Goal: Information Seeking & Learning: Learn about a topic

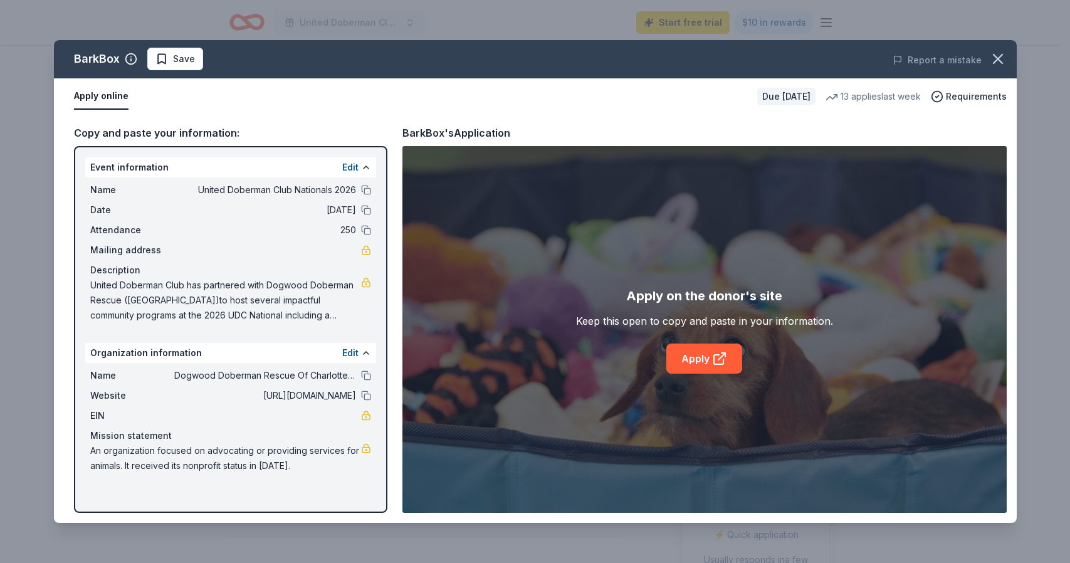
scroll to position [196, 0]
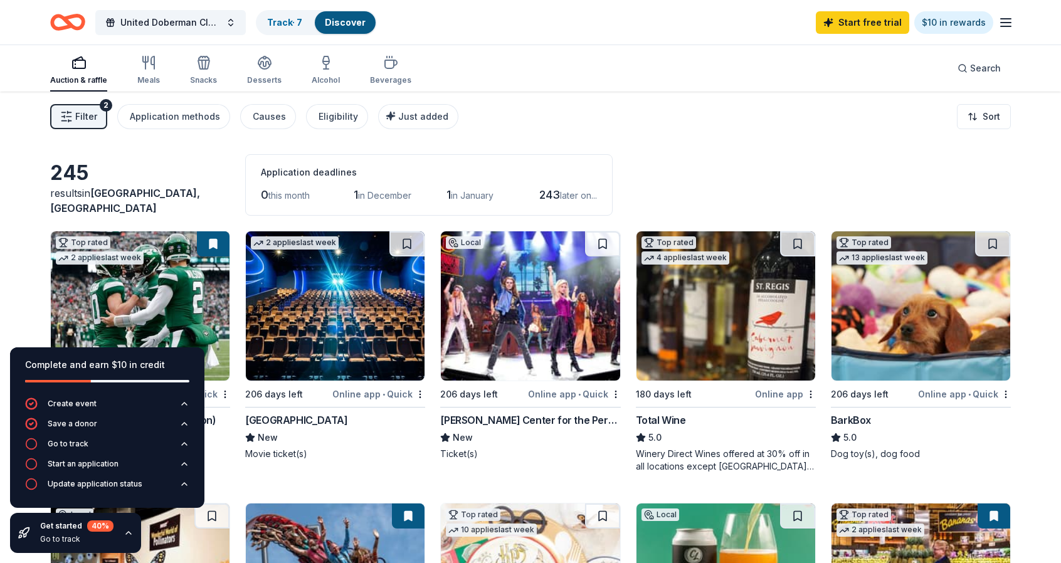
click at [73, 124] on button "Filter 2" at bounding box center [78, 116] width 57 height 25
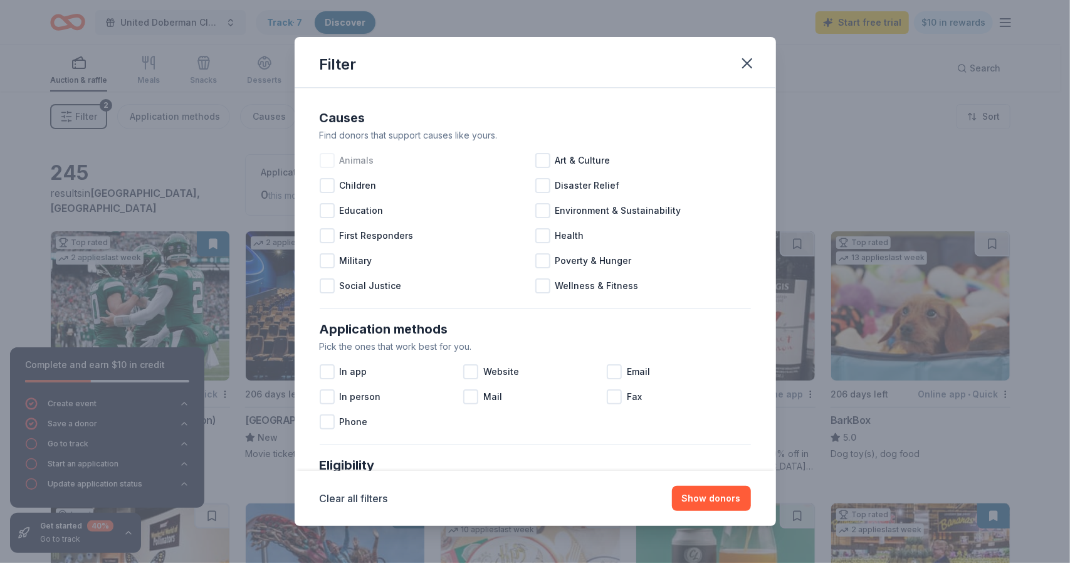
click at [340, 155] on span "Animals" at bounding box center [357, 160] width 34 height 15
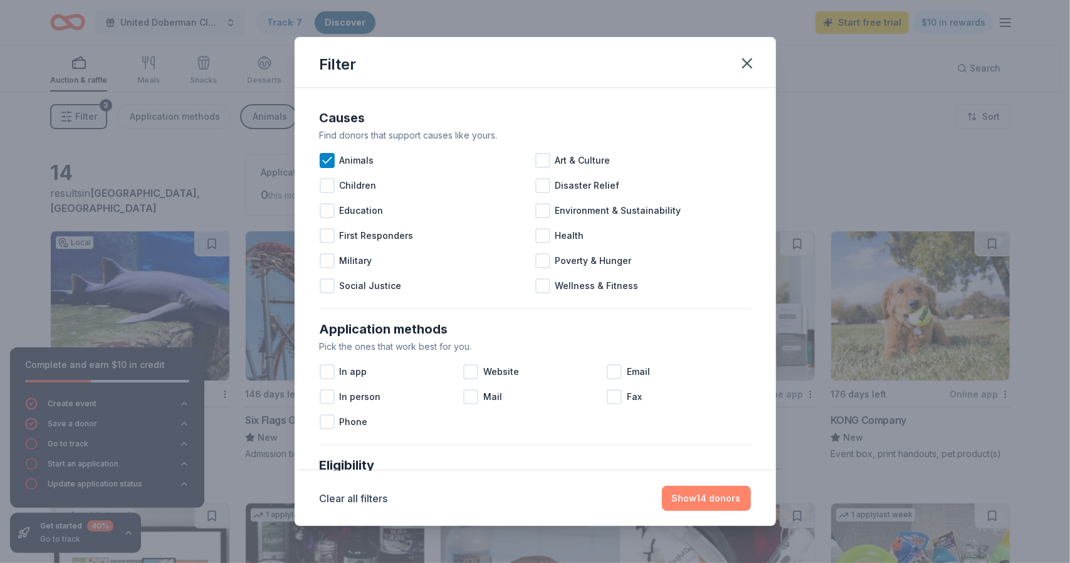
click at [730, 502] on button "Show 14 donors" at bounding box center [706, 498] width 89 height 25
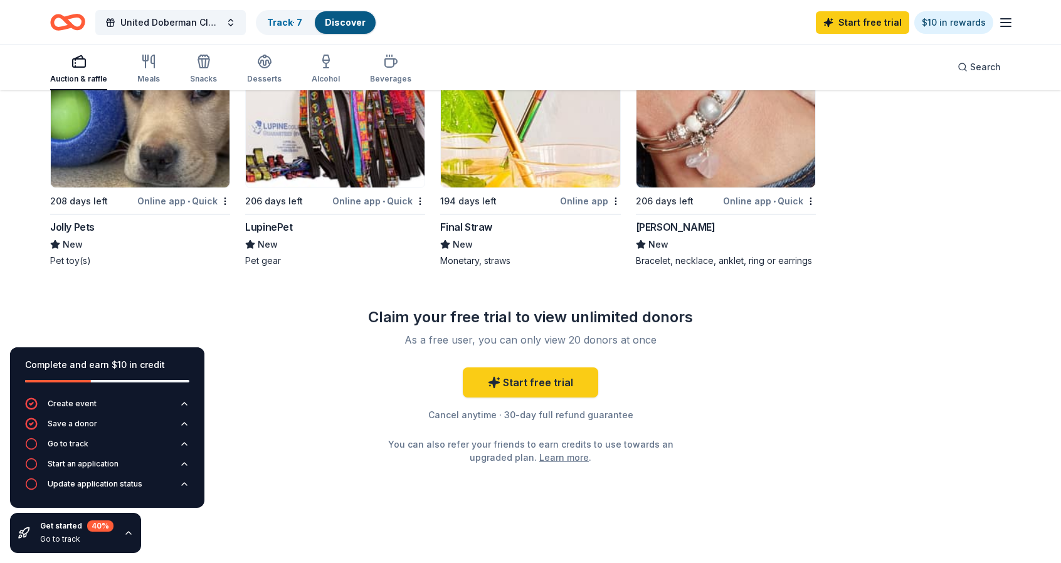
scroll to position [739, 0]
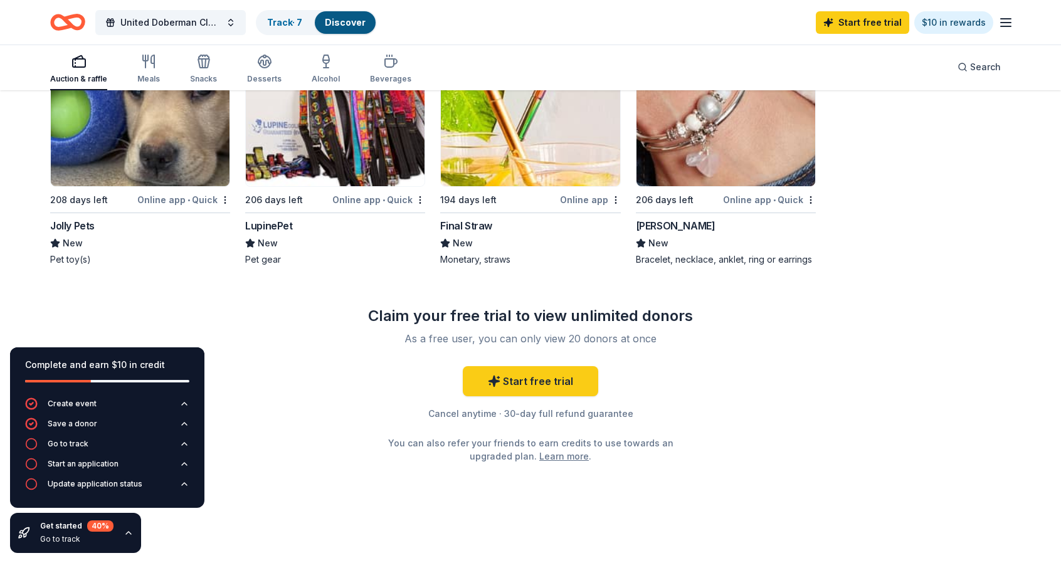
click at [729, 135] on img at bounding box center [725, 111] width 179 height 149
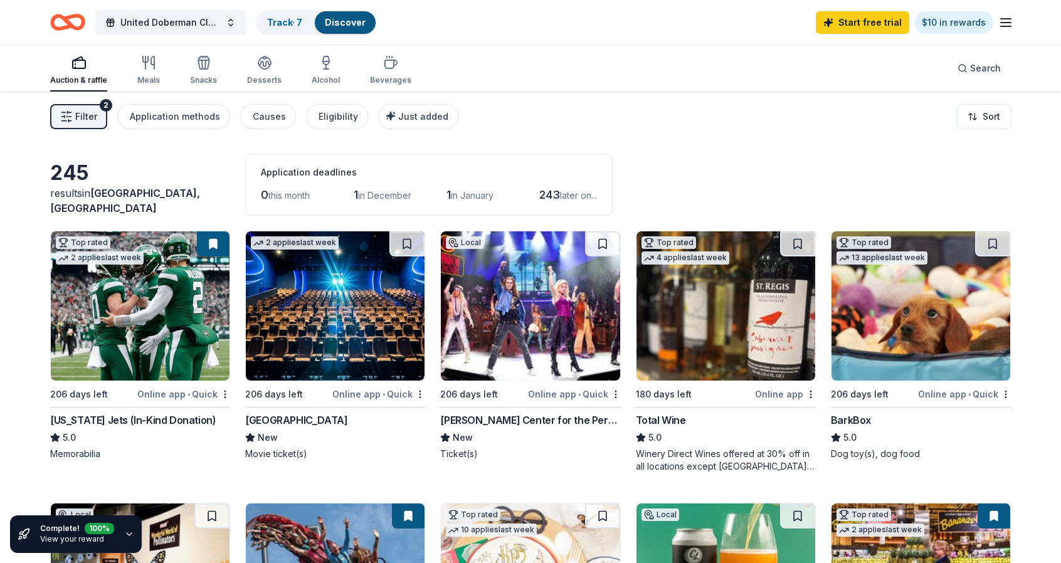
click at [79, 120] on span "Filter" at bounding box center [86, 116] width 22 height 15
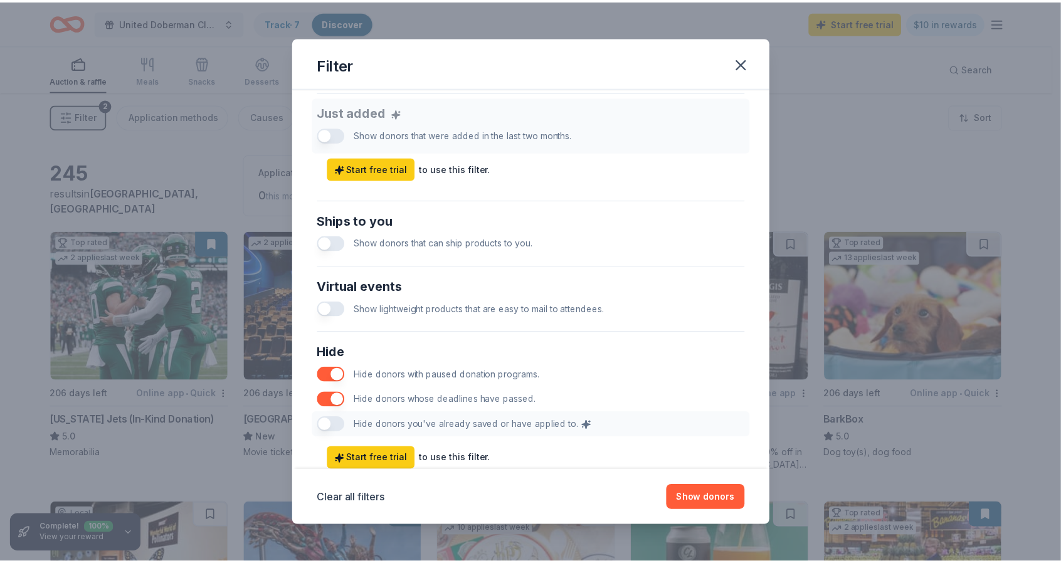
scroll to position [527, 0]
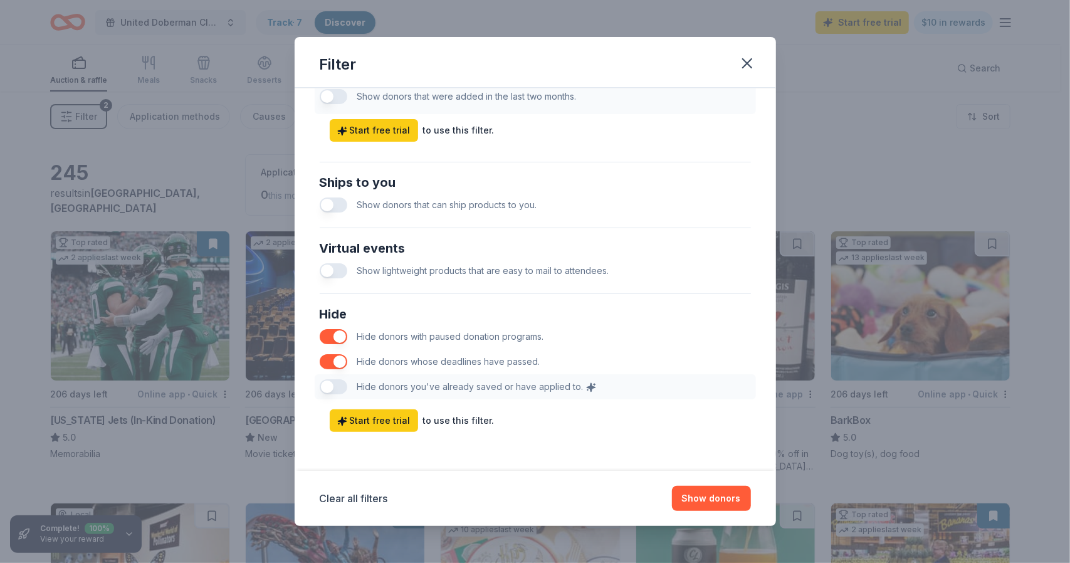
click at [334, 359] on button "button" at bounding box center [334, 361] width 28 height 15
click at [342, 359] on button "button" at bounding box center [334, 361] width 28 height 15
click at [342, 363] on button "button" at bounding box center [334, 361] width 28 height 15
click at [343, 359] on button "button" at bounding box center [334, 361] width 28 height 15
click at [690, 493] on button "Show 245 donors" at bounding box center [703, 498] width 97 height 25
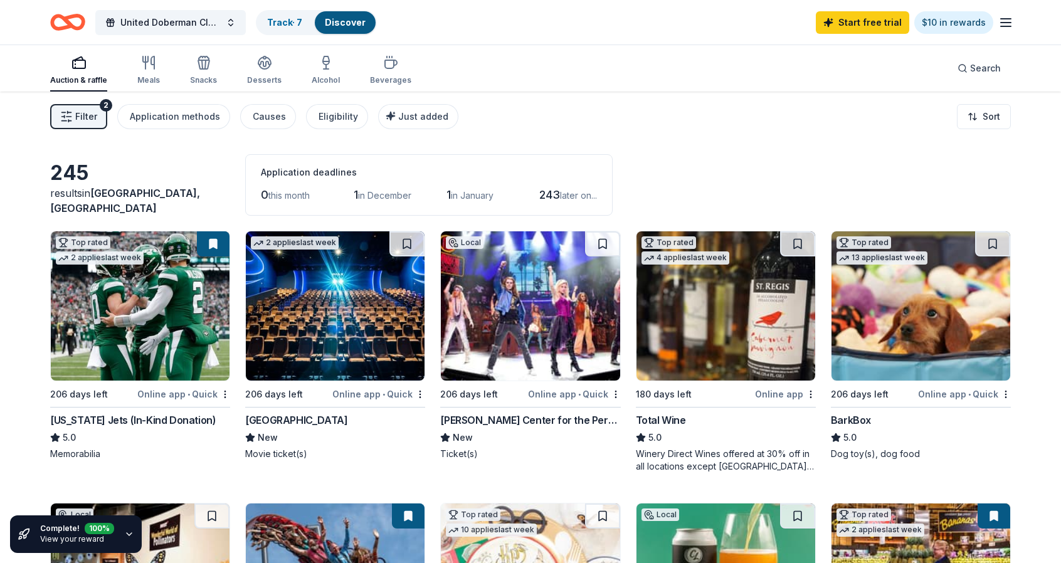
click at [76, 120] on span "Filter" at bounding box center [86, 116] width 22 height 15
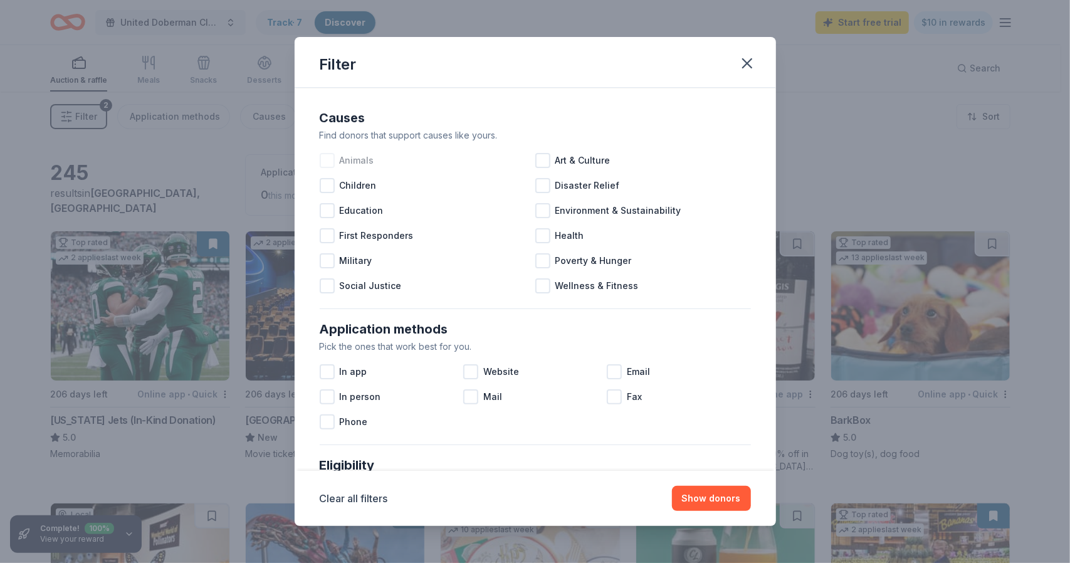
click at [332, 159] on div at bounding box center [327, 160] width 15 height 15
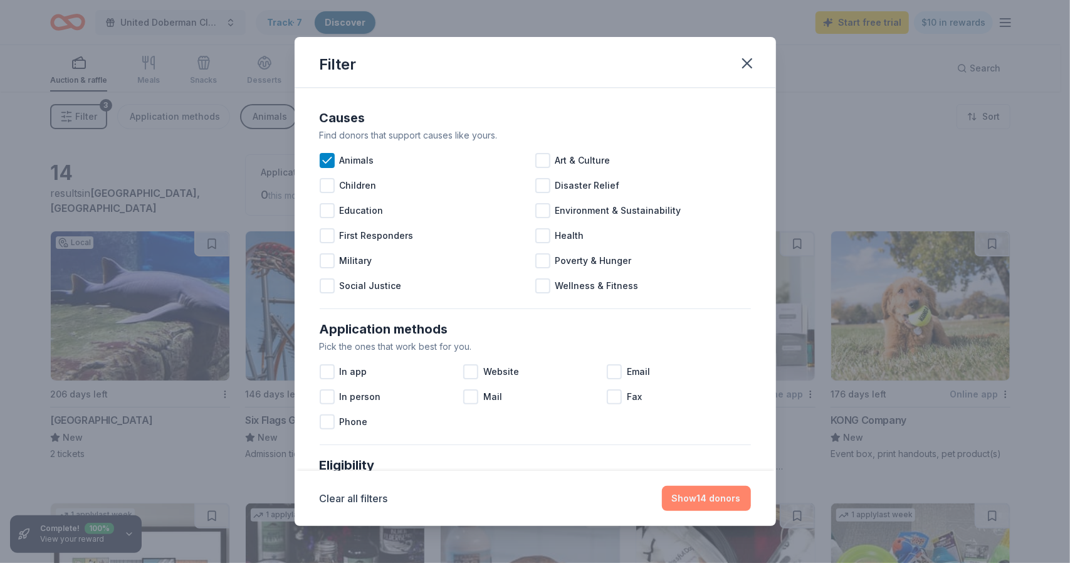
click at [700, 494] on button "Show 14 donors" at bounding box center [706, 498] width 89 height 25
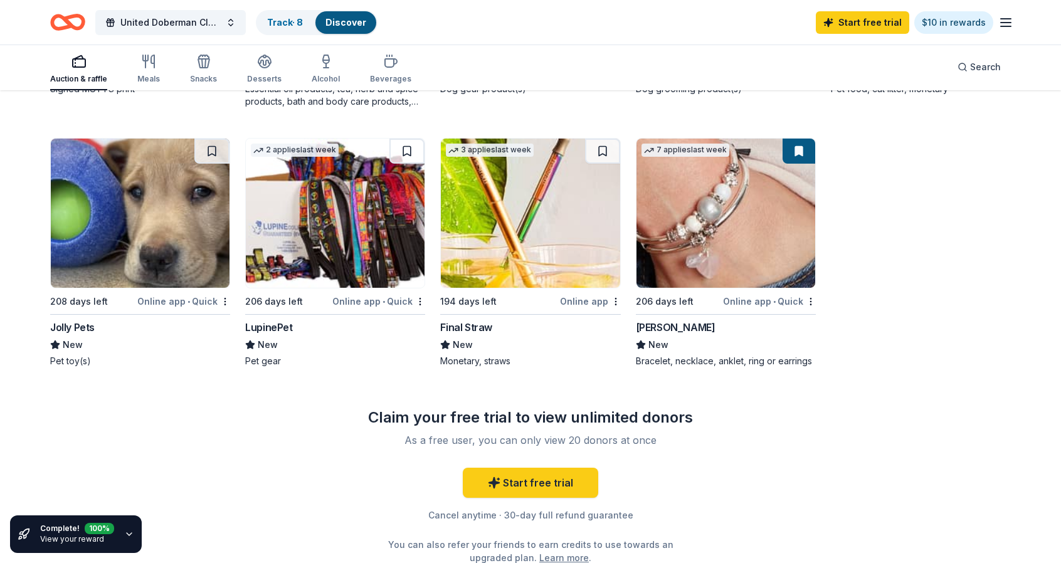
scroll to position [742, 0]
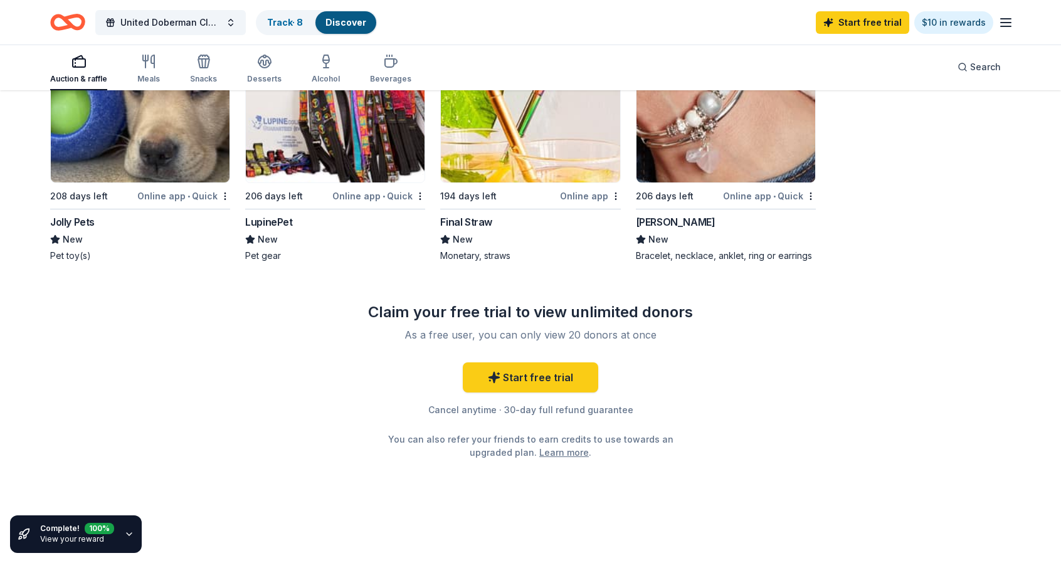
click at [88, 524] on div "100 %" at bounding box center [99, 528] width 29 height 11
click at [125, 537] on icon "button" at bounding box center [129, 534] width 10 height 10
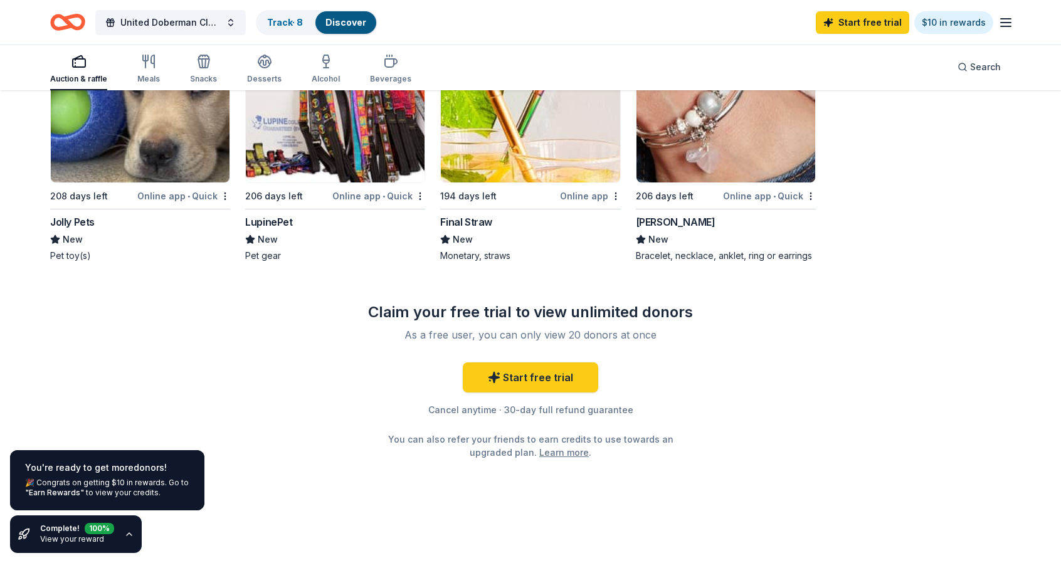
click at [93, 527] on div "100 %" at bounding box center [99, 526] width 29 height 11
click at [117, 484] on div "🎉 Congrats on getting $10 in rewards. Go to "Earn Rewards" to view your credits." at bounding box center [107, 488] width 164 height 20
click at [129, 529] on icon "button" at bounding box center [129, 534] width 10 height 10
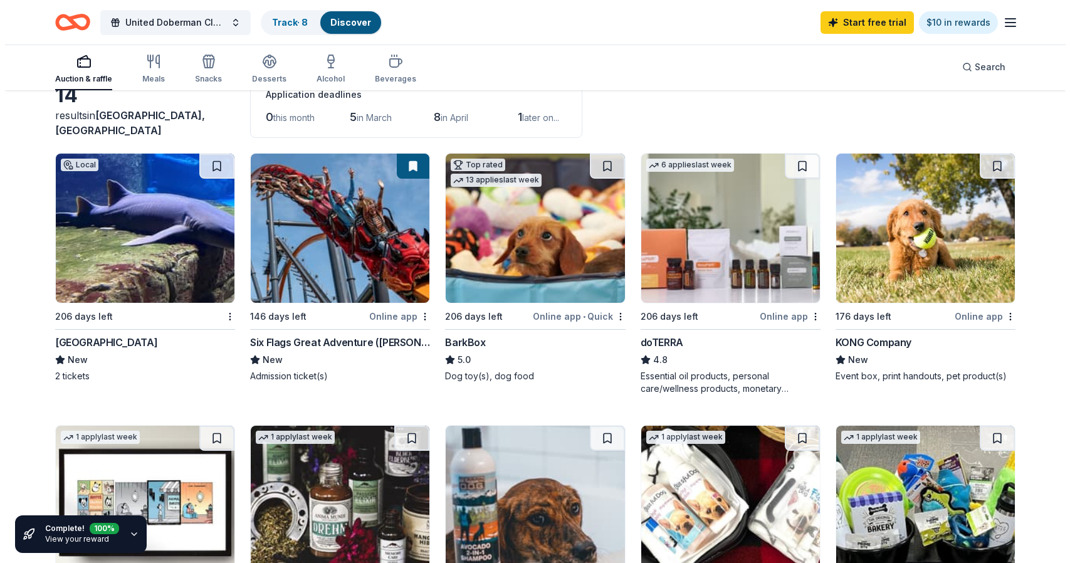
scroll to position [0, 0]
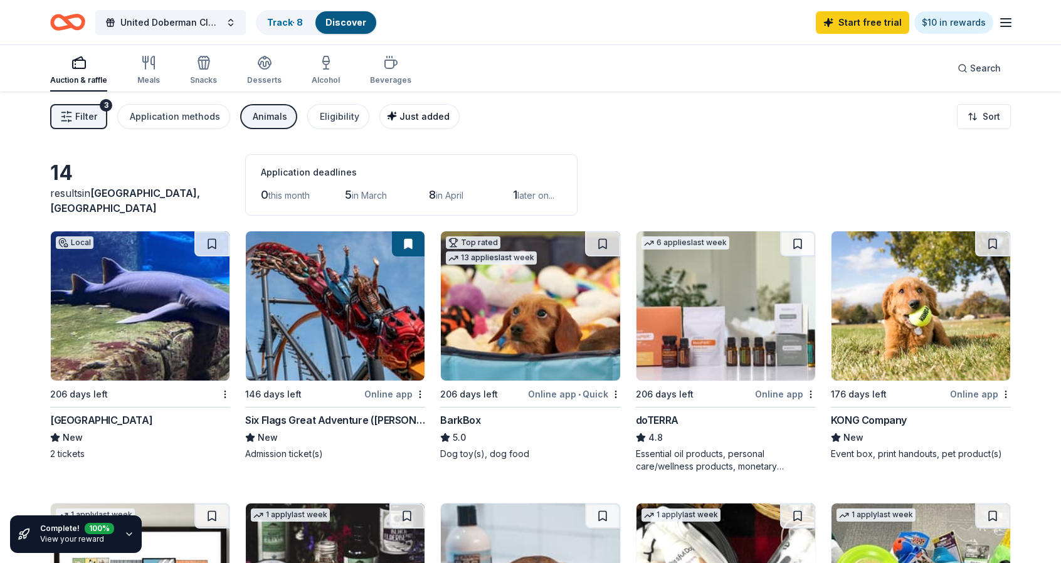
click at [401, 119] on span "Just added" at bounding box center [424, 116] width 50 height 11
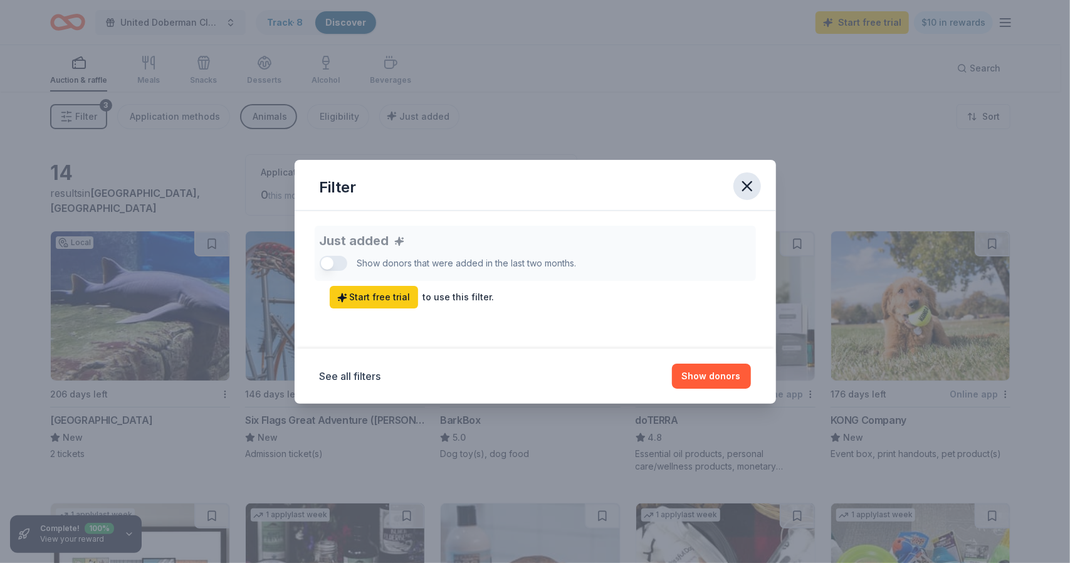
click at [744, 186] on icon "button" at bounding box center [748, 186] width 18 height 18
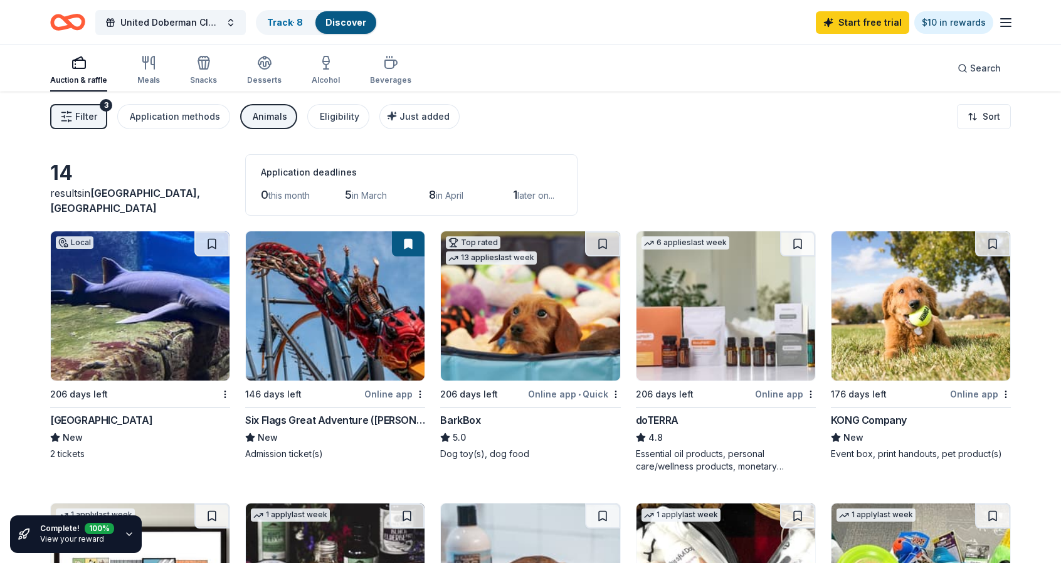
click at [88, 108] on button "Filter 3" at bounding box center [78, 116] width 57 height 25
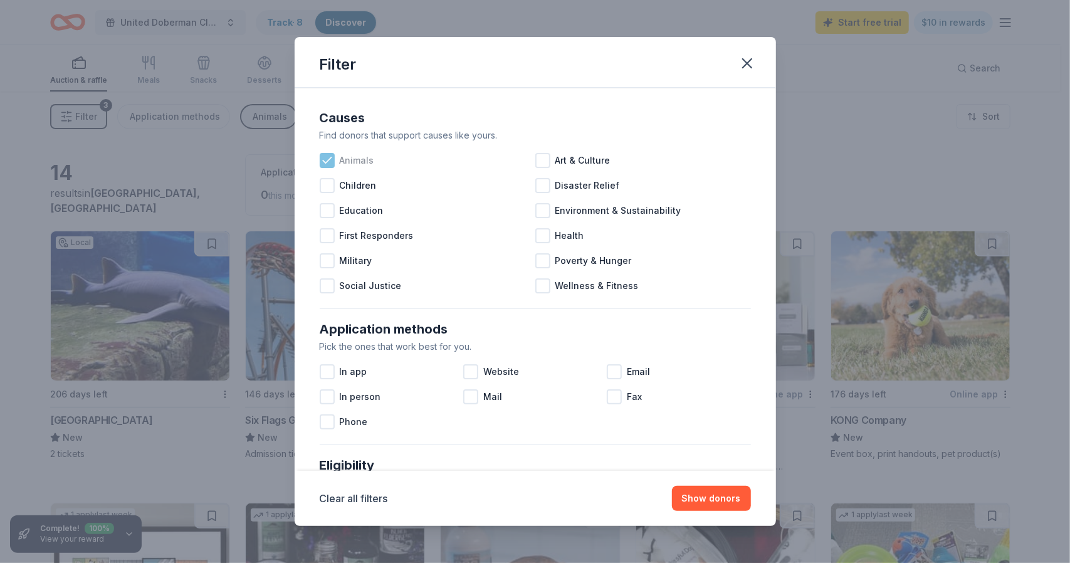
click at [335, 165] on div "Animals" at bounding box center [428, 160] width 216 height 25
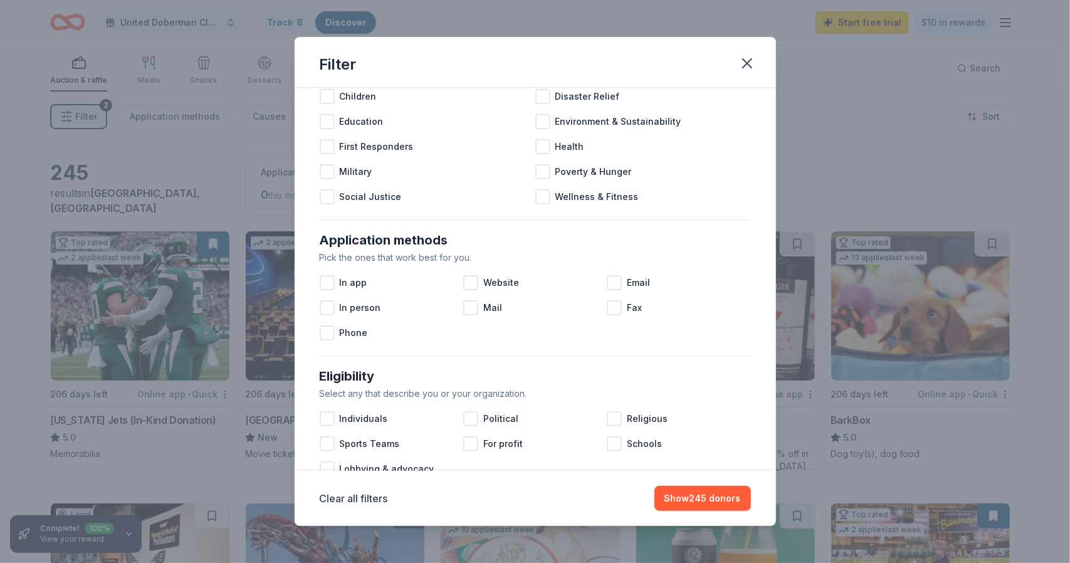
scroll to position [132, 0]
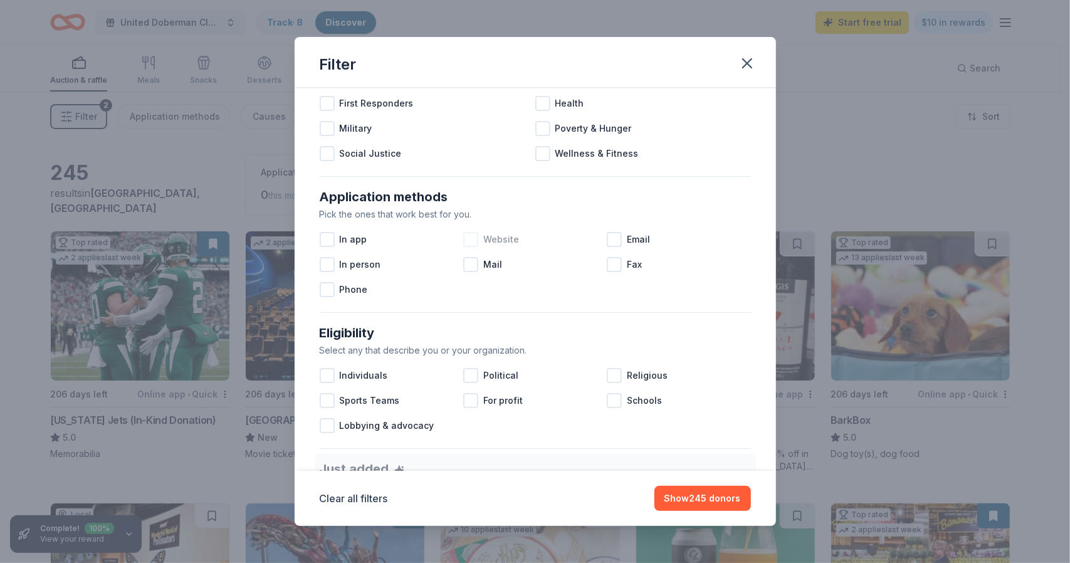
click at [468, 244] on div at bounding box center [470, 239] width 15 height 15
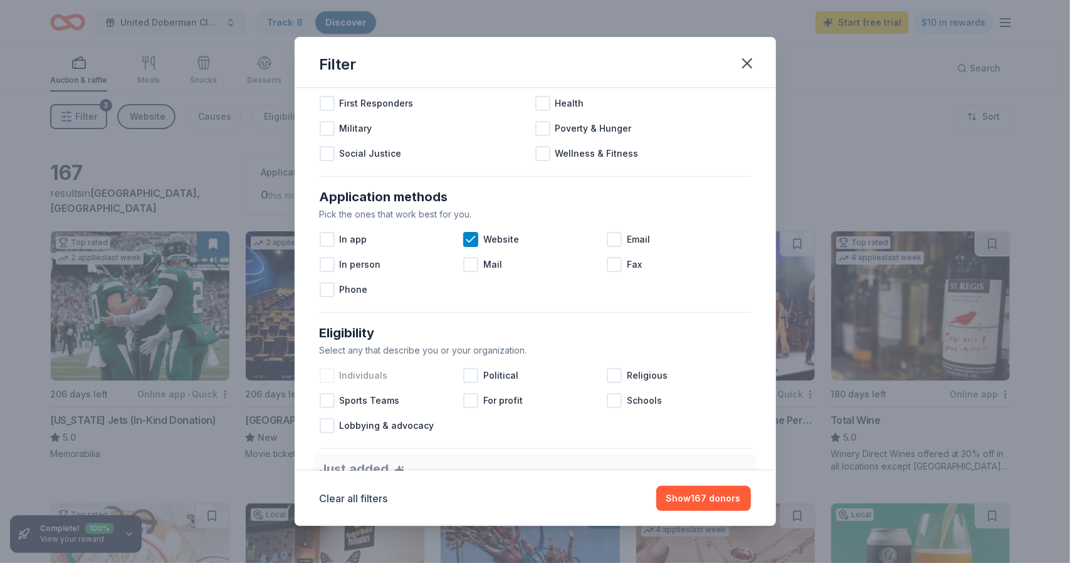
click at [329, 374] on div at bounding box center [327, 375] width 15 height 15
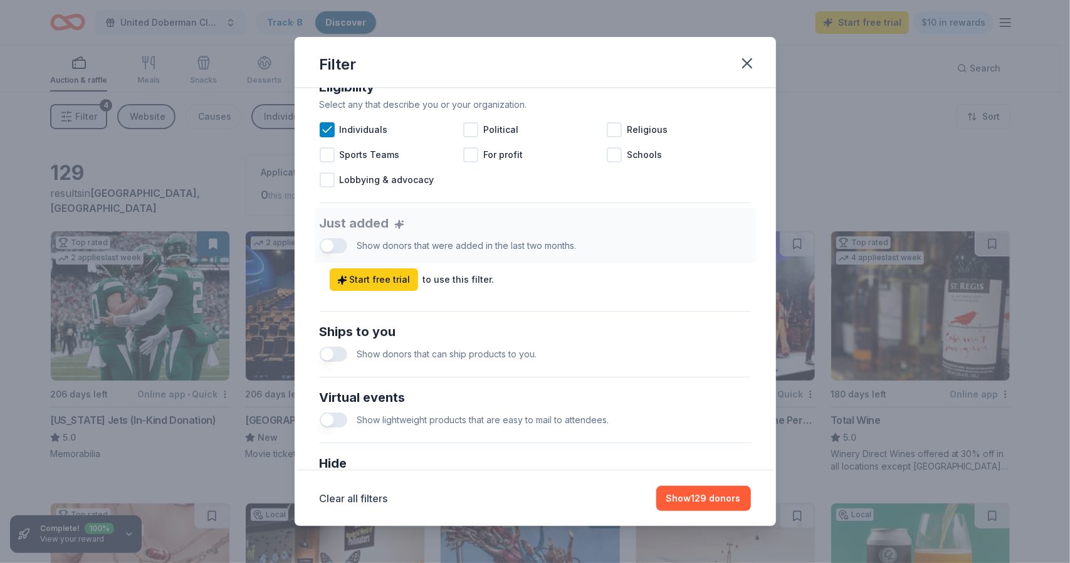
scroll to position [380, 0]
click at [327, 127] on icon at bounding box center [327, 128] width 8 height 6
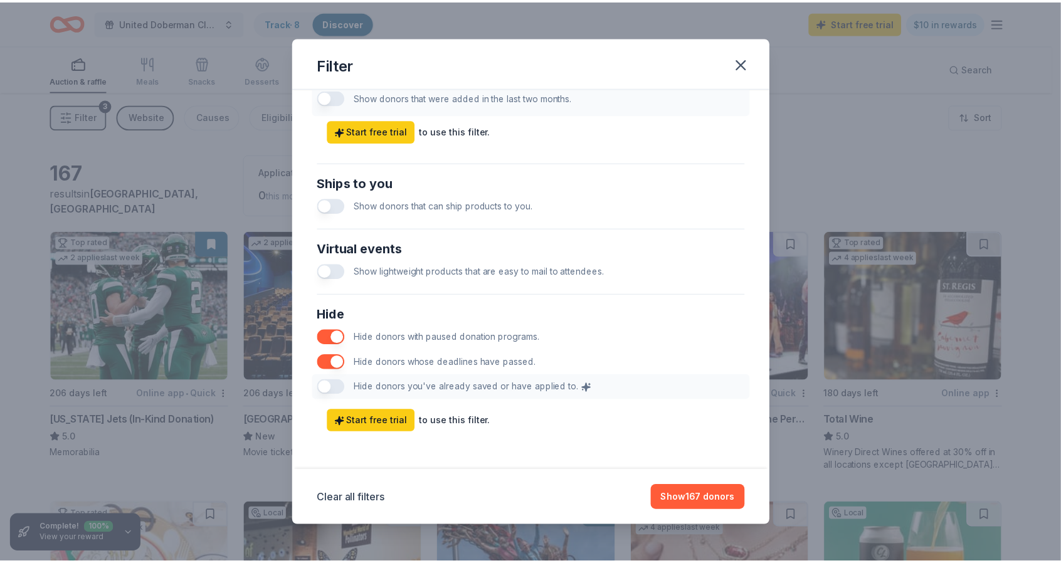
scroll to position [527, 0]
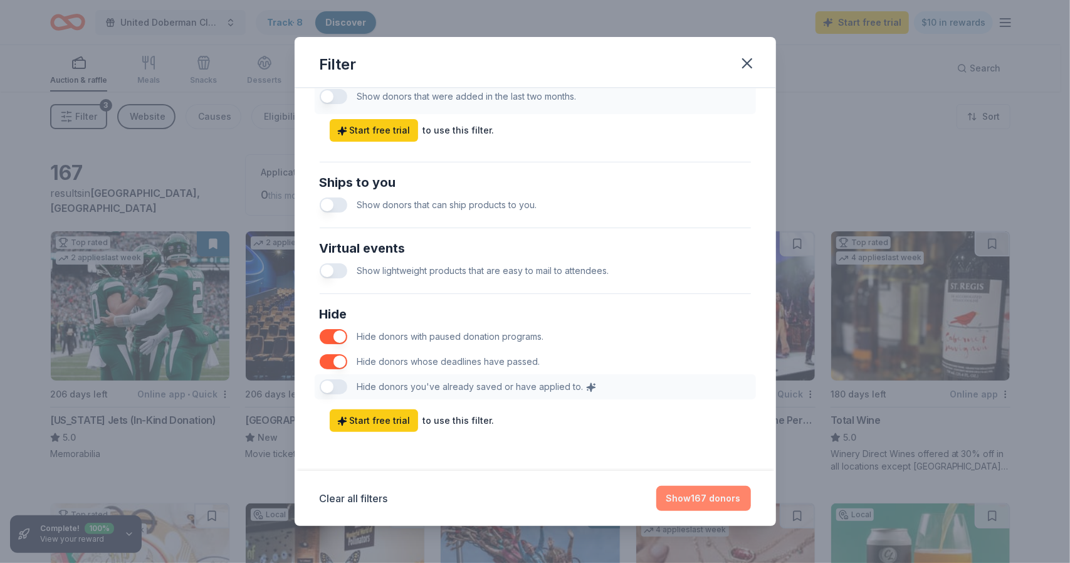
click at [688, 503] on button "Show 167 donors" at bounding box center [703, 498] width 95 height 25
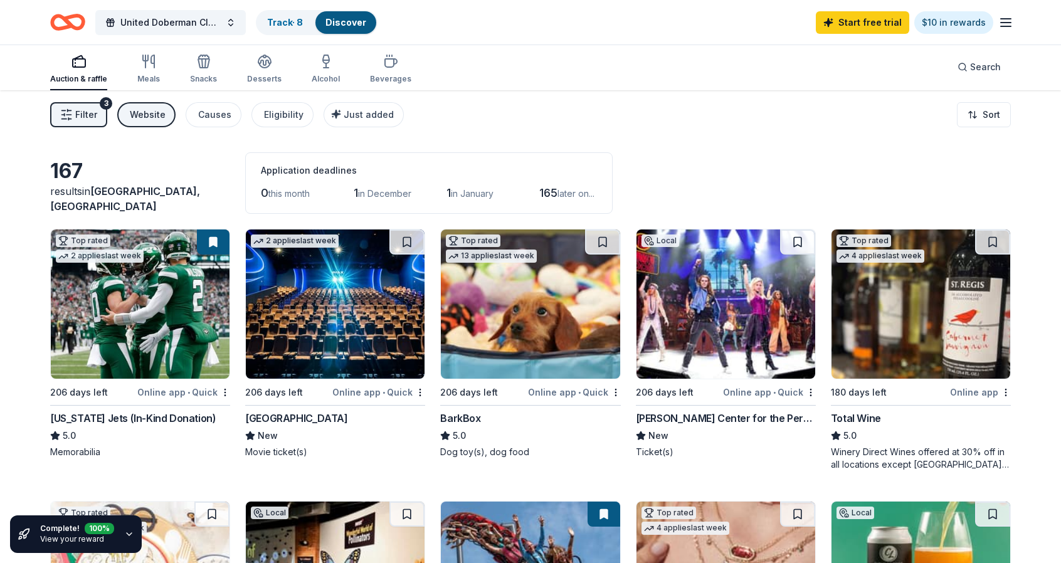
scroll to position [0, 0]
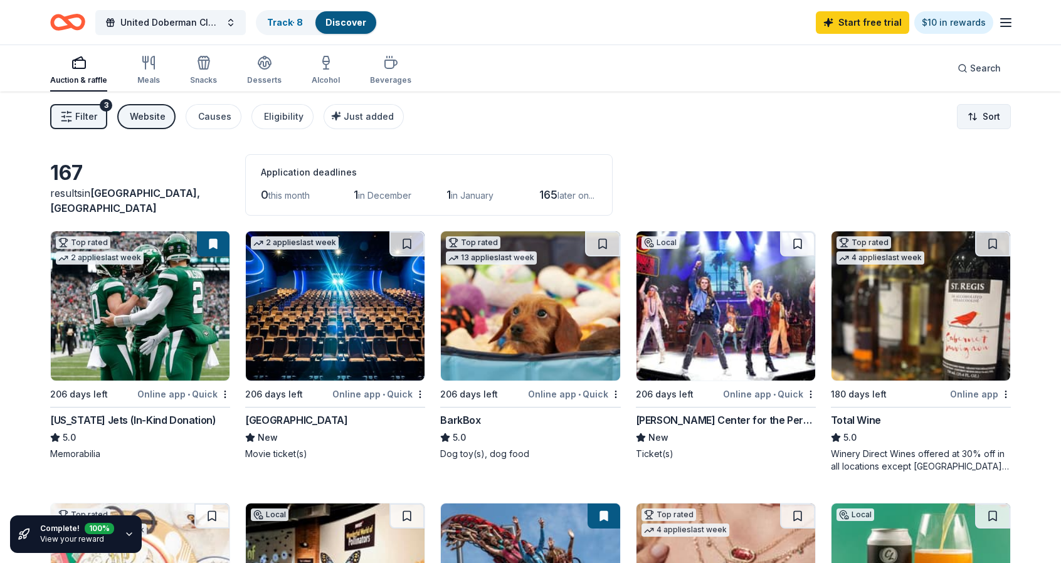
click at [994, 108] on html "United Doberman Club Nationals 2026 Track · 8 Discover Start free trial $10 in …" at bounding box center [530, 281] width 1061 height 563
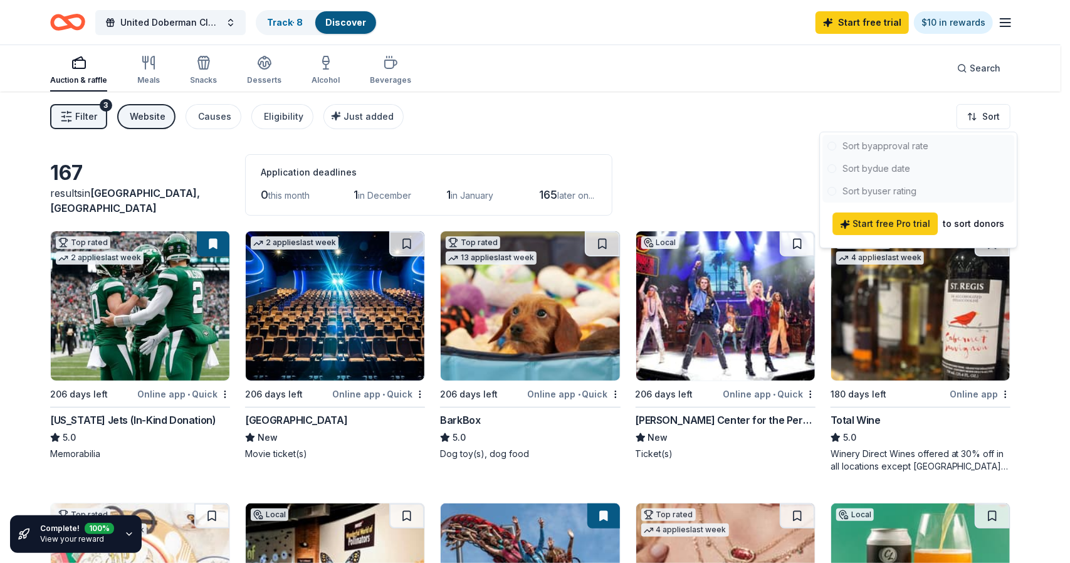
click at [692, 166] on html "United Doberman Club Nationals 2026 Track · 8 Discover Start free trial $10 in …" at bounding box center [535, 281] width 1070 height 563
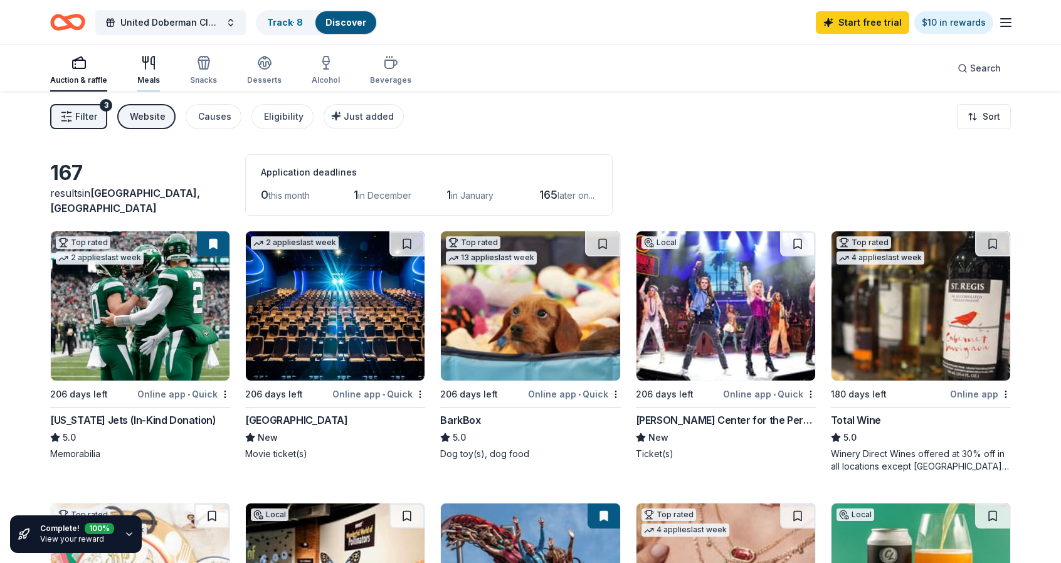
click at [137, 75] on div "Meals" at bounding box center [148, 80] width 23 height 10
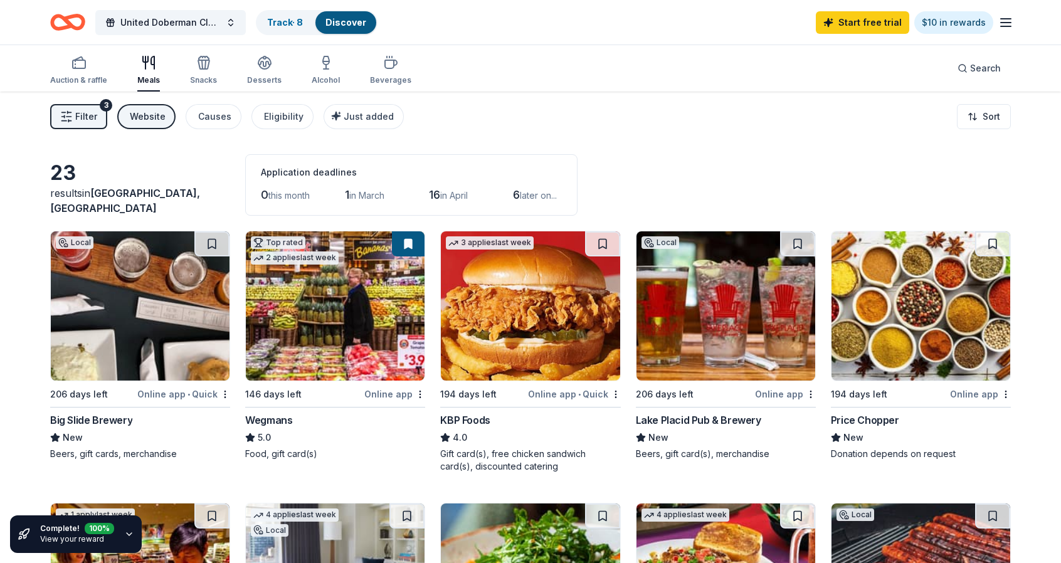
click at [92, 112] on span "Filter" at bounding box center [86, 116] width 22 height 15
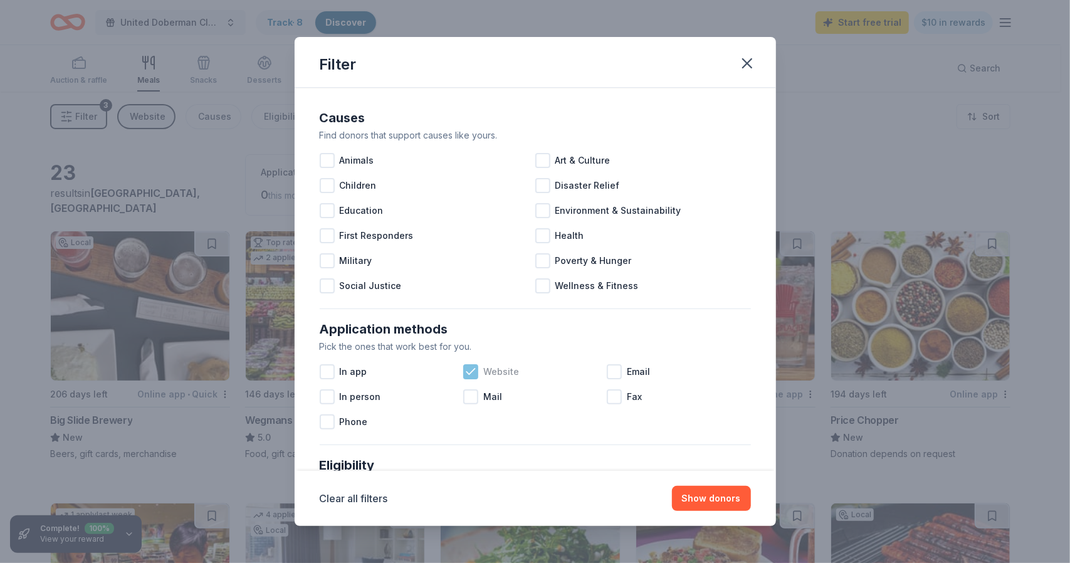
click at [473, 367] on icon at bounding box center [471, 372] width 13 height 13
click at [332, 377] on div at bounding box center [327, 371] width 15 height 15
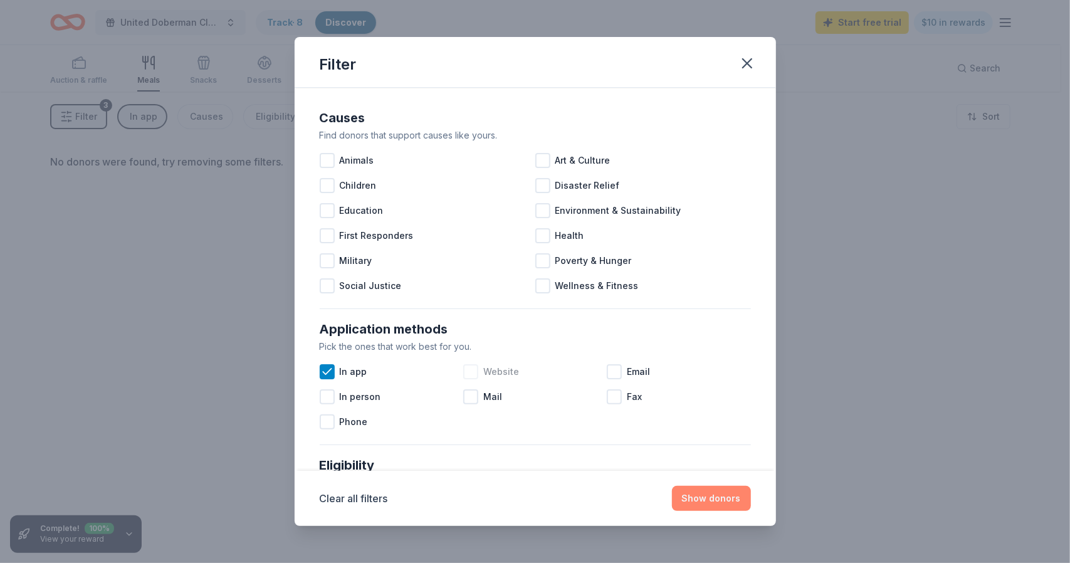
click at [707, 508] on button "Show donors" at bounding box center [711, 498] width 79 height 25
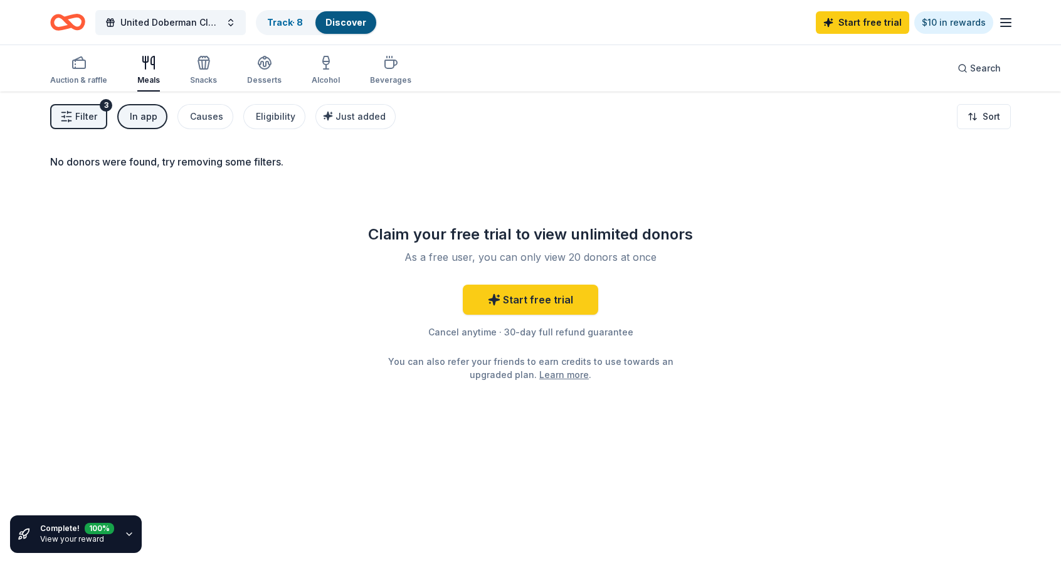
click at [95, 115] on span "Filter" at bounding box center [86, 116] width 22 height 15
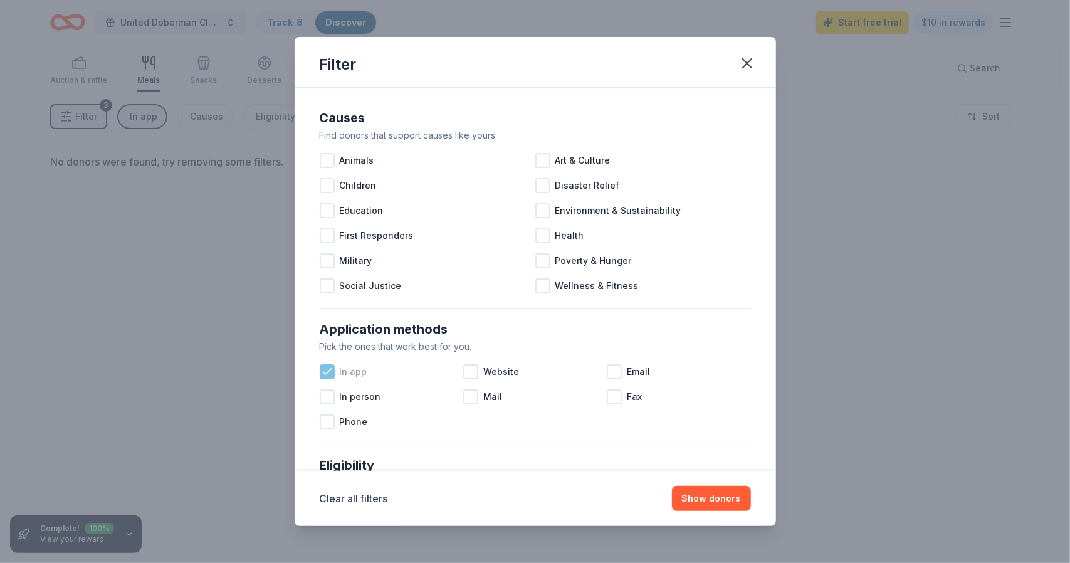
click at [325, 377] on icon at bounding box center [327, 372] width 13 height 13
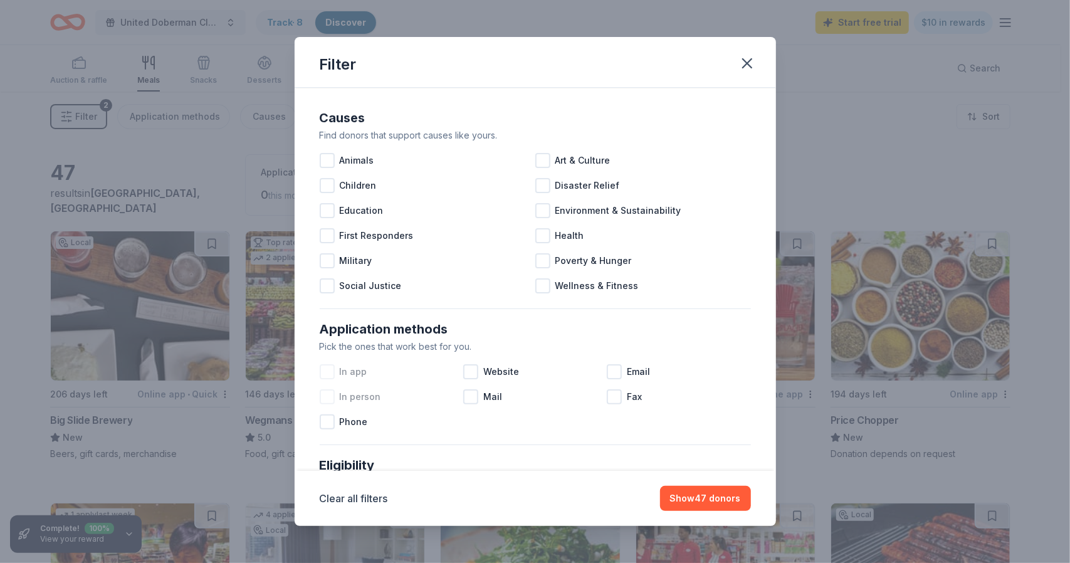
click at [331, 403] on div at bounding box center [327, 396] width 15 height 15
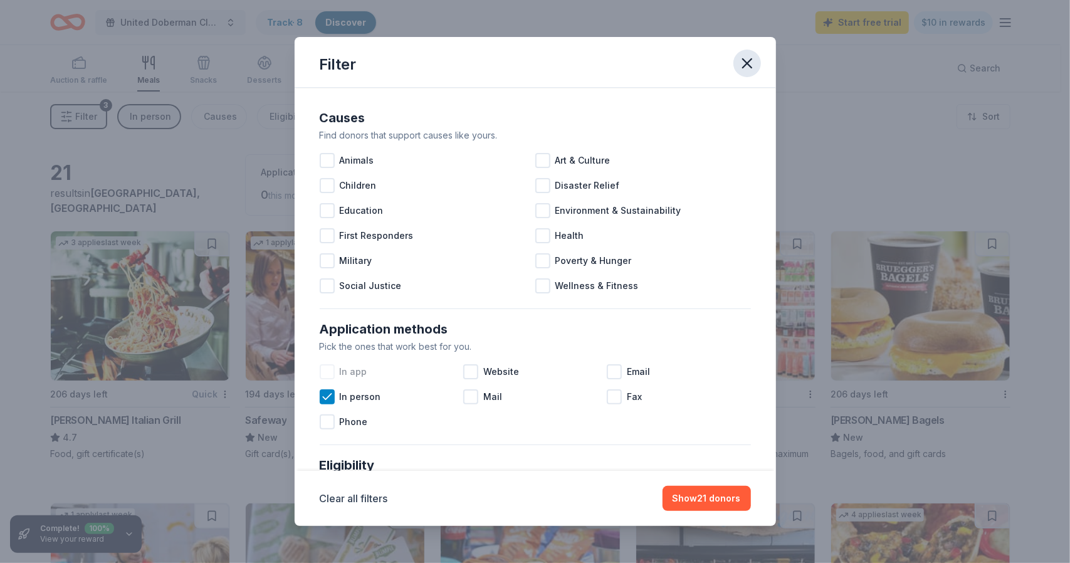
click at [747, 62] on icon "button" at bounding box center [748, 64] width 18 height 18
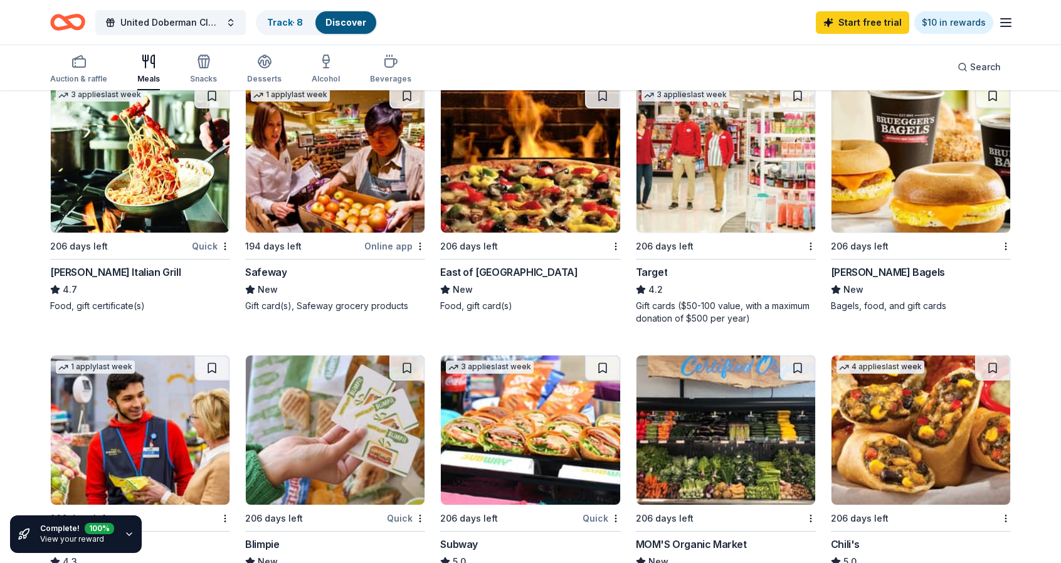
scroll to position [135, 0]
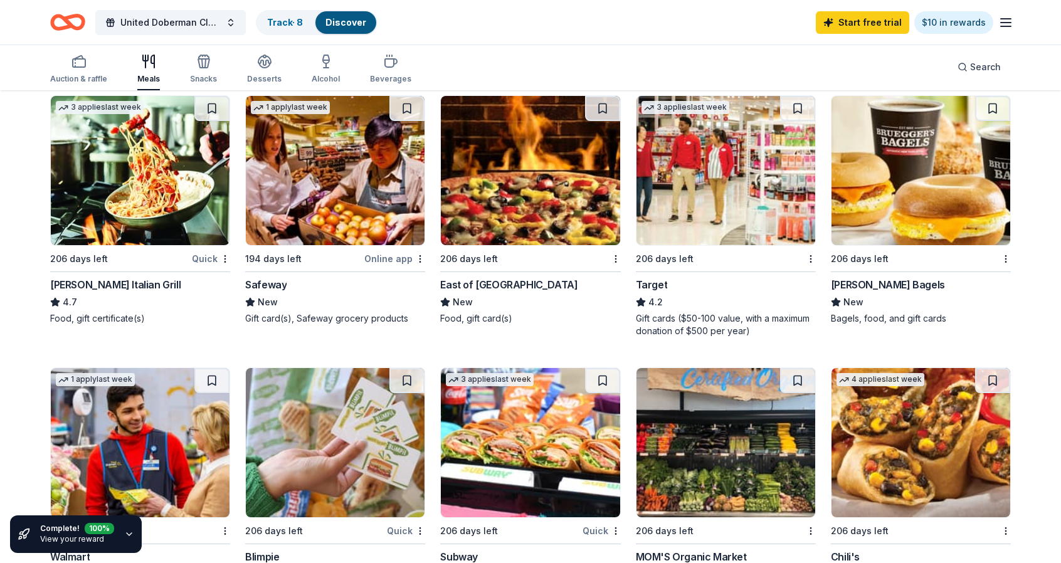
click at [965, 167] on img at bounding box center [920, 170] width 179 height 149
click at [984, 102] on button at bounding box center [992, 108] width 35 height 25
click at [283, 26] on link "Track · 9" at bounding box center [285, 22] width 36 height 11
click at [290, 19] on link "Track · 9" at bounding box center [285, 22] width 36 height 11
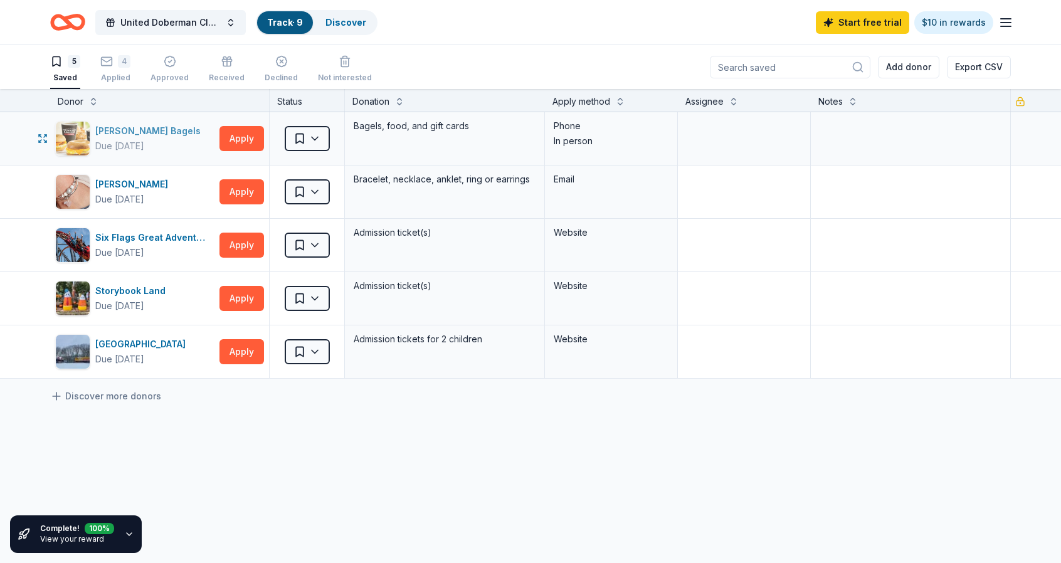
click at [214, 142] on div "Bruegger's Bagels Due in 206 days" at bounding box center [134, 138] width 159 height 35
click at [238, 140] on button "Apply" at bounding box center [241, 138] width 45 height 25
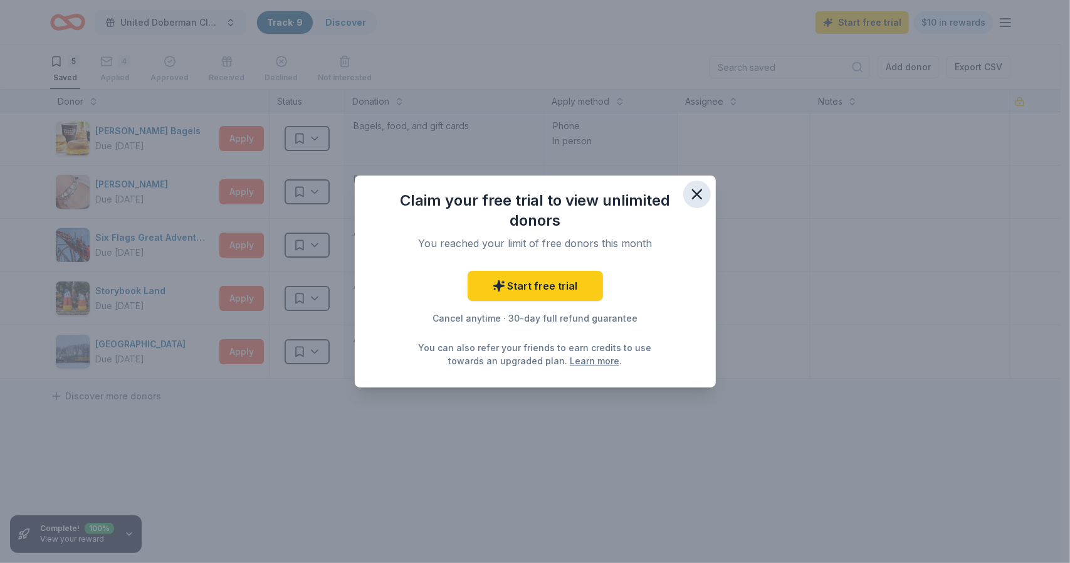
click at [693, 192] on icon "button" at bounding box center [697, 195] width 18 height 18
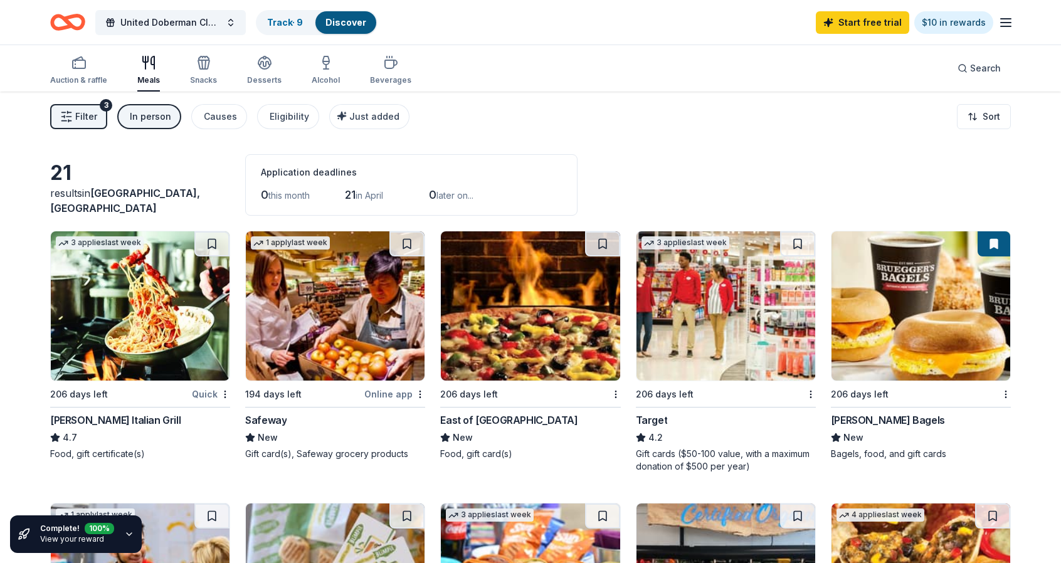
click at [82, 117] on span "Filter" at bounding box center [86, 116] width 22 height 15
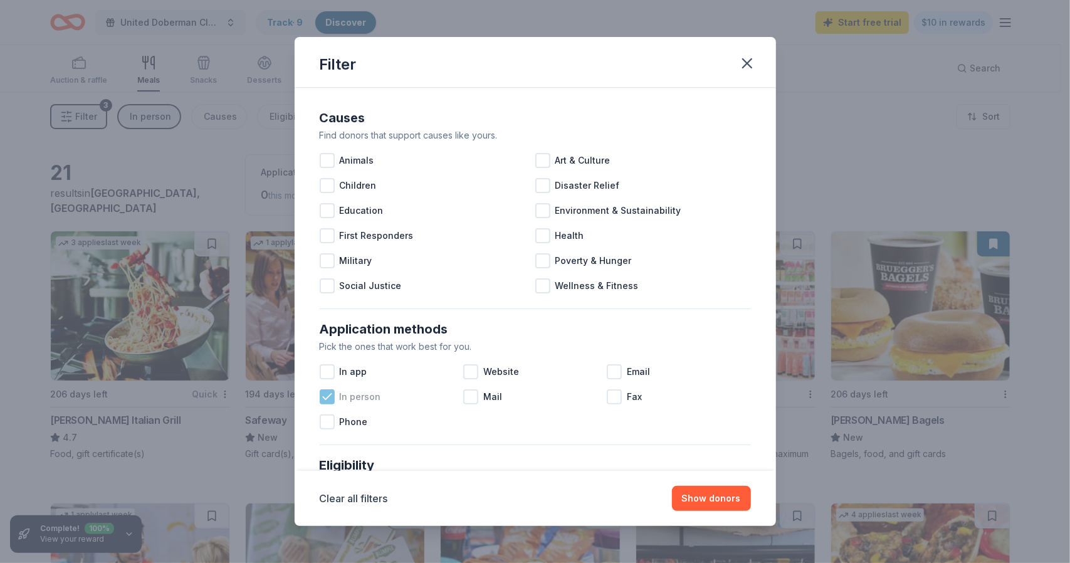
click at [328, 399] on icon at bounding box center [327, 397] width 13 height 13
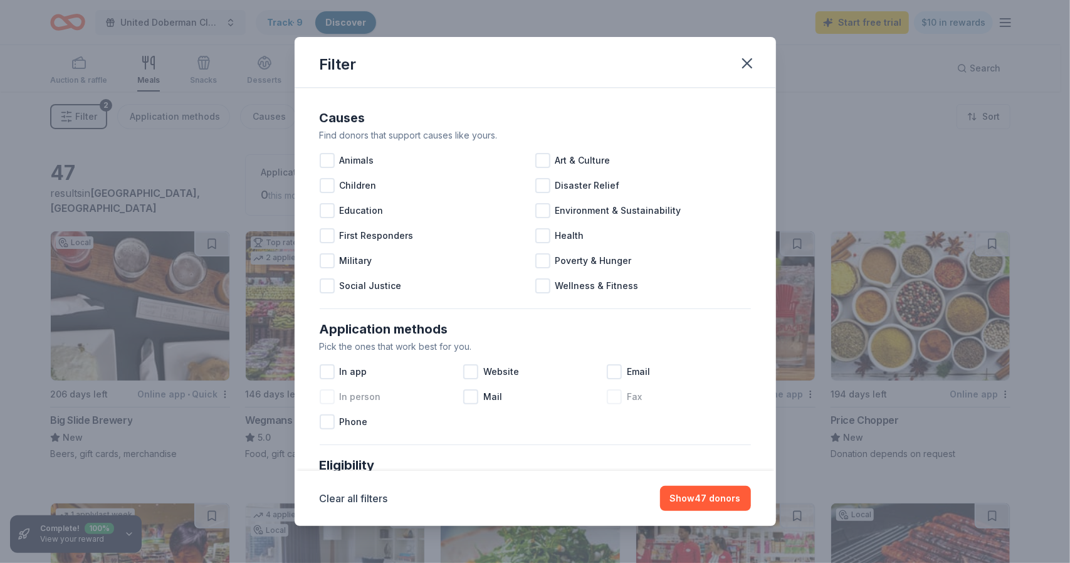
click at [612, 399] on div at bounding box center [614, 396] width 15 height 15
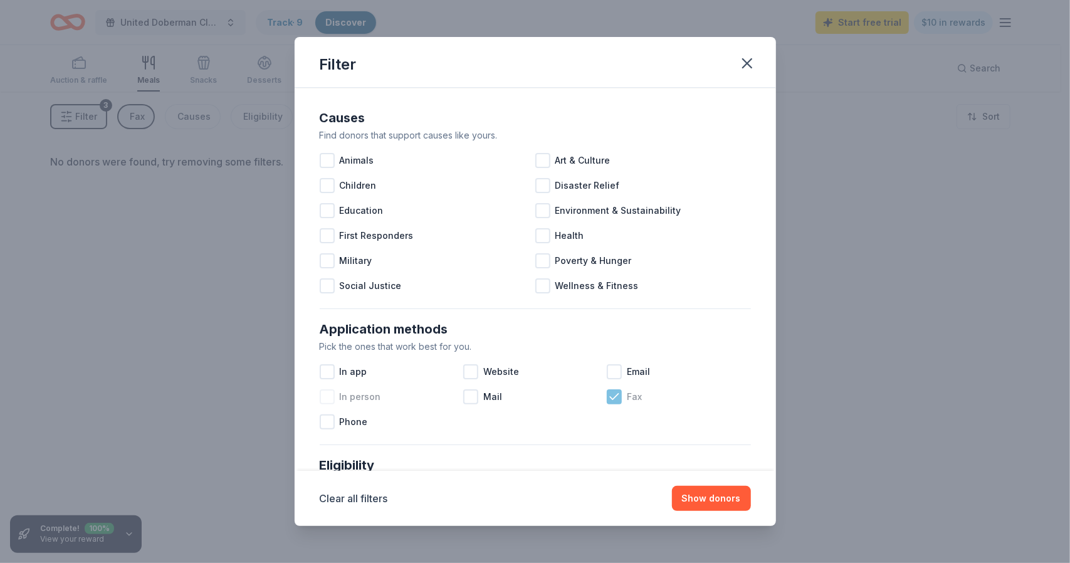
click at [612, 399] on icon at bounding box center [614, 397] width 13 height 13
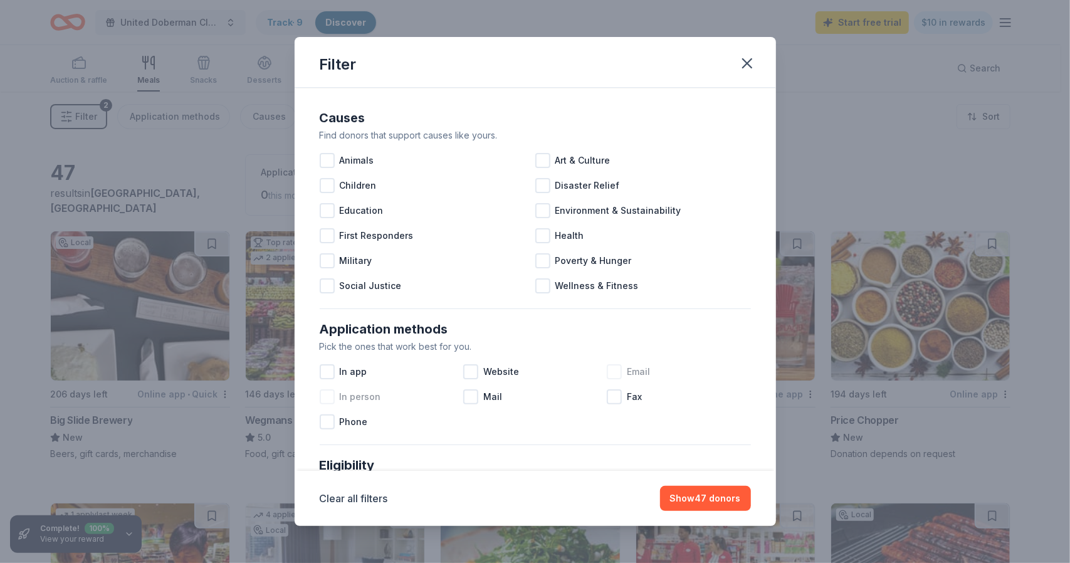
click at [613, 377] on div at bounding box center [614, 371] width 15 height 15
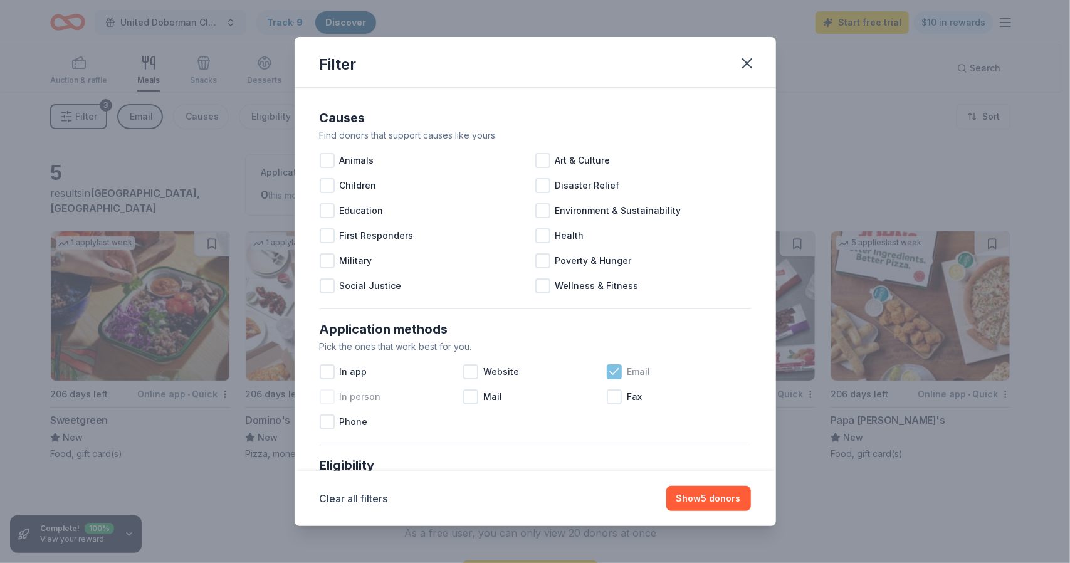
click at [611, 375] on icon at bounding box center [614, 372] width 13 height 13
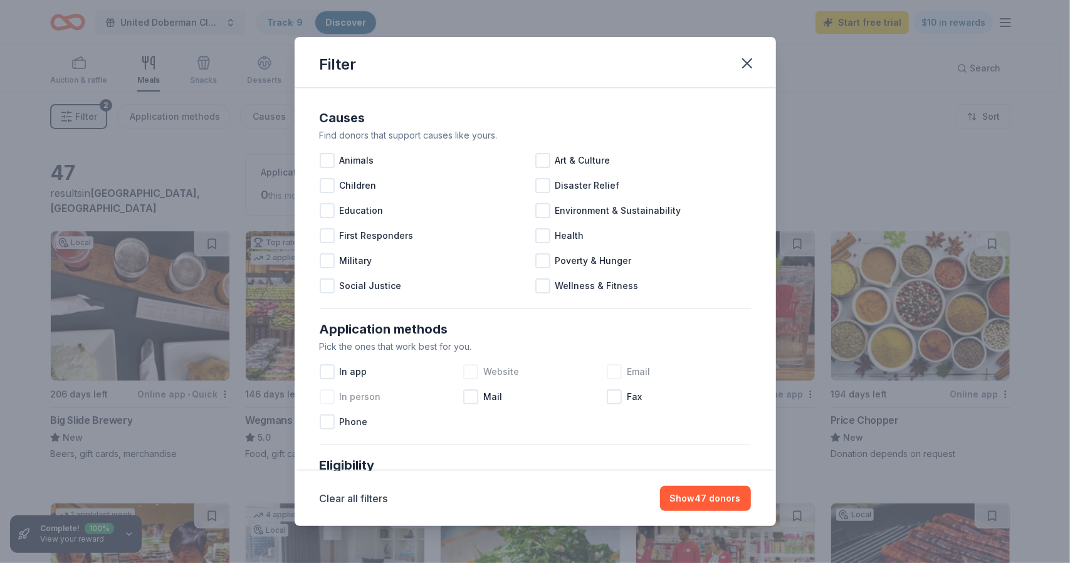
click at [464, 372] on div at bounding box center [470, 371] width 15 height 15
click at [464, 394] on div at bounding box center [470, 396] width 15 height 15
click at [470, 401] on icon at bounding box center [471, 397] width 13 height 13
click at [330, 432] on div "Phone" at bounding box center [392, 421] width 144 height 25
click at [327, 397] on div at bounding box center [327, 396] width 15 height 15
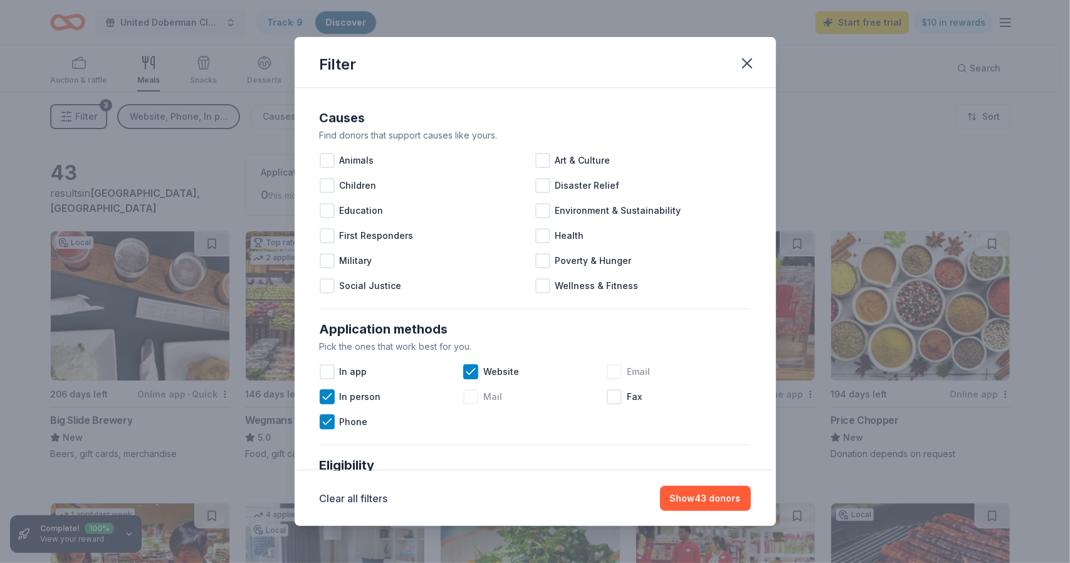
click at [613, 373] on div at bounding box center [614, 371] width 15 height 15
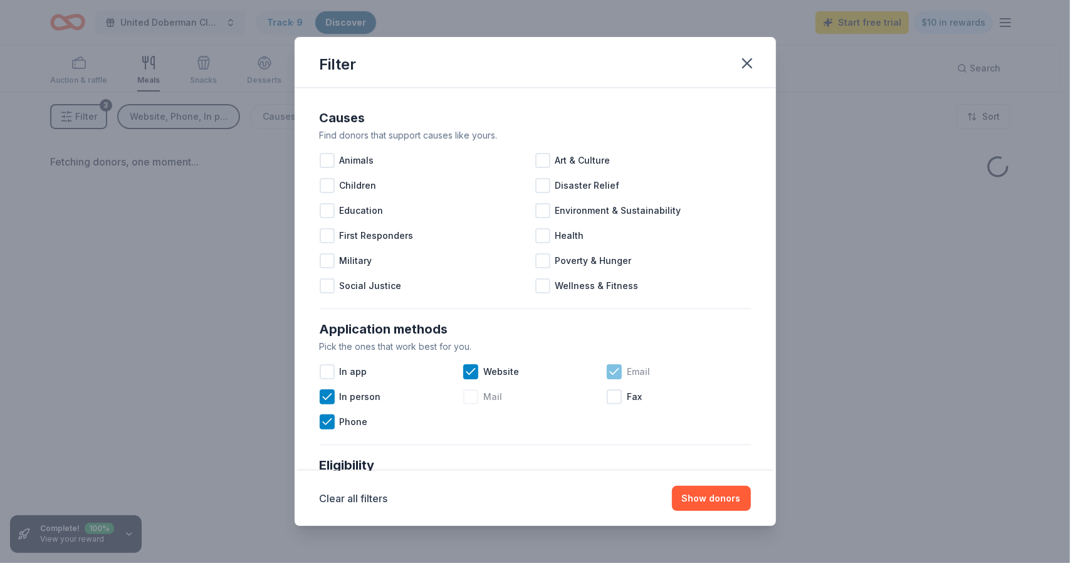
click at [613, 373] on icon at bounding box center [614, 372] width 13 height 13
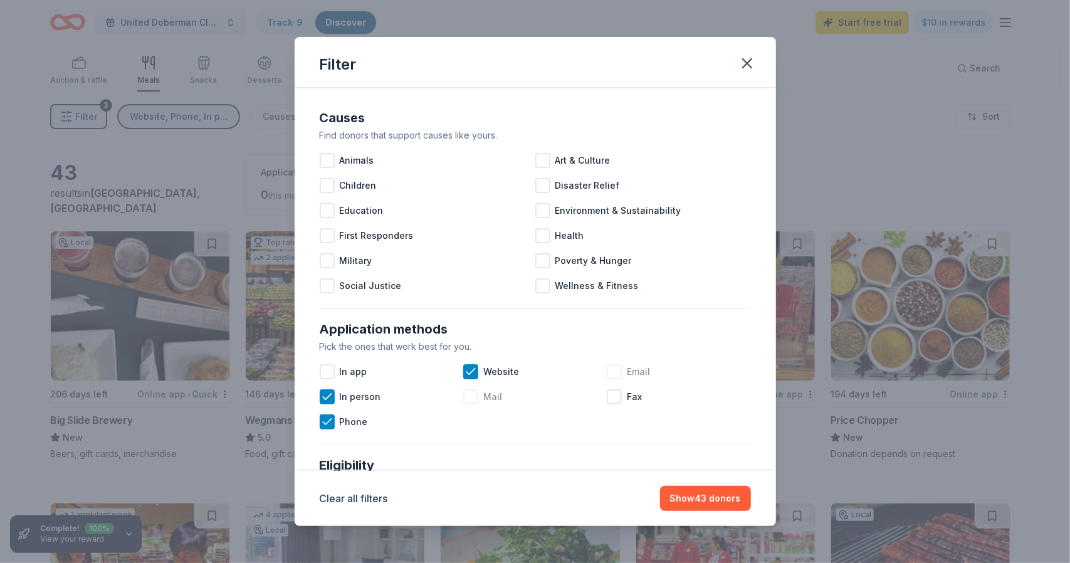
click at [609, 370] on div at bounding box center [614, 371] width 15 height 15
click at [327, 376] on div at bounding box center [327, 371] width 15 height 15
click at [324, 377] on icon at bounding box center [327, 372] width 13 height 13
click at [608, 369] on icon at bounding box center [614, 372] width 13 height 13
click at [466, 373] on icon at bounding box center [470, 372] width 8 height 6
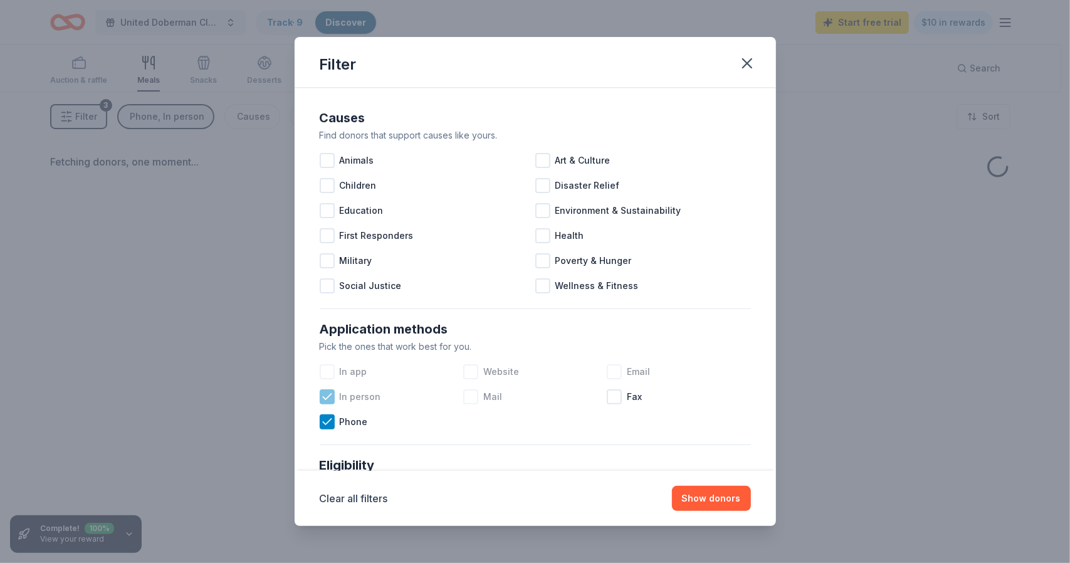
click at [327, 400] on icon at bounding box center [327, 397] width 13 height 13
click at [326, 421] on icon at bounding box center [327, 422] width 13 height 13
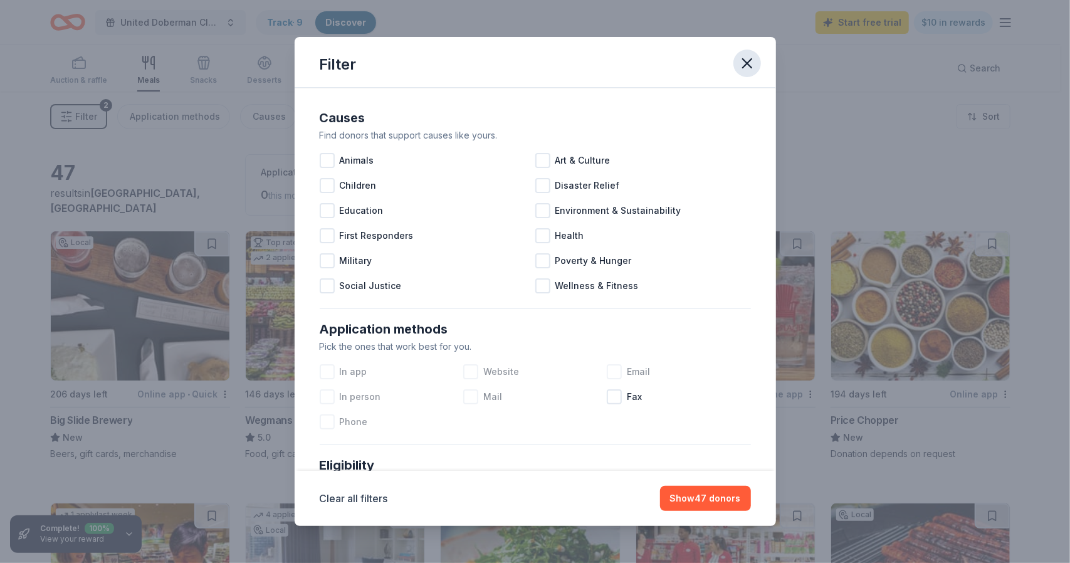
click at [745, 60] on icon "button" at bounding box center [748, 64] width 18 height 18
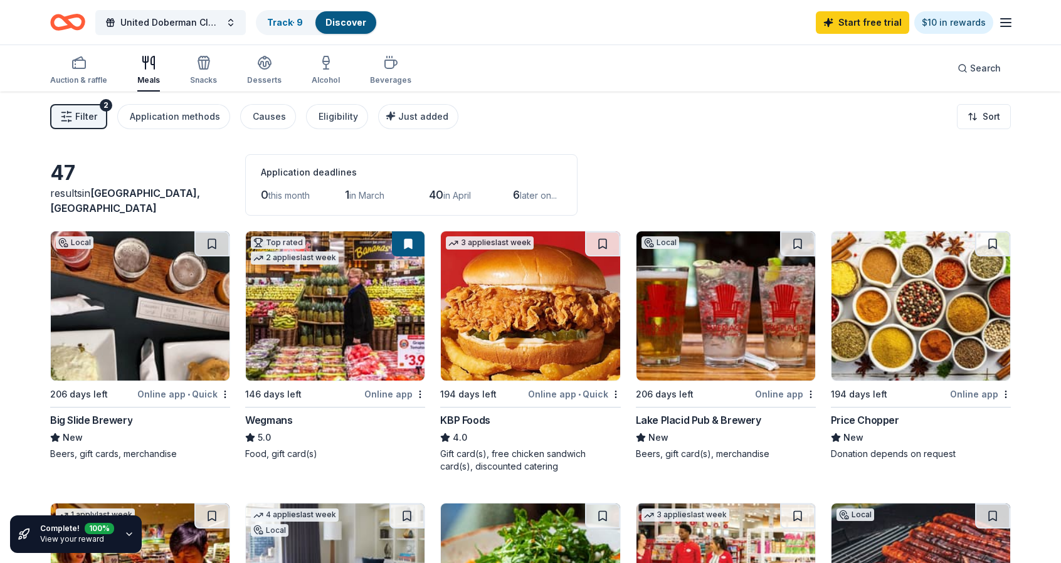
click at [85, 108] on button "Filter 2" at bounding box center [78, 116] width 57 height 25
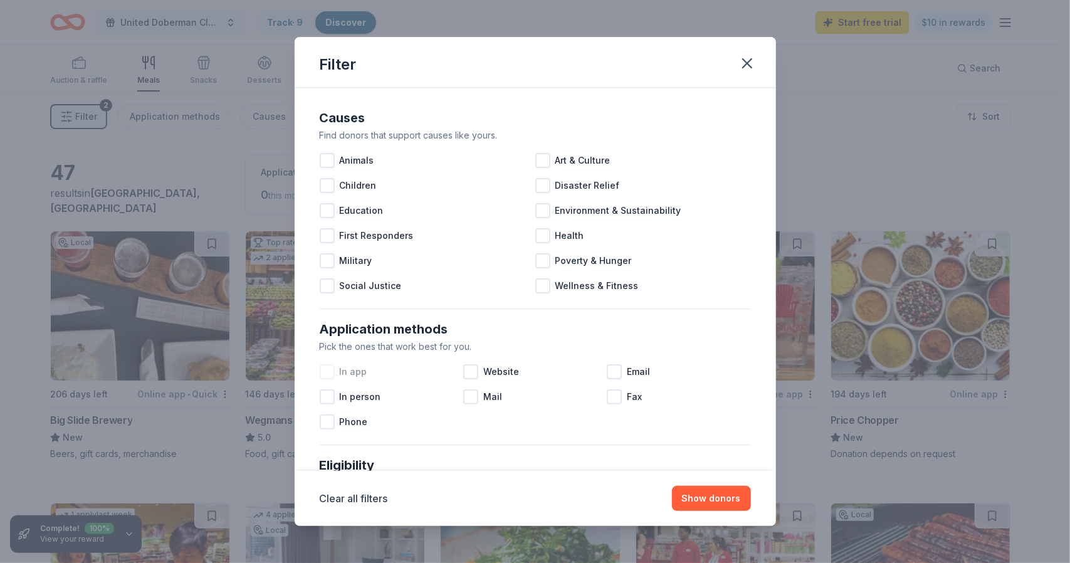
click at [329, 370] on div at bounding box center [327, 371] width 15 height 15
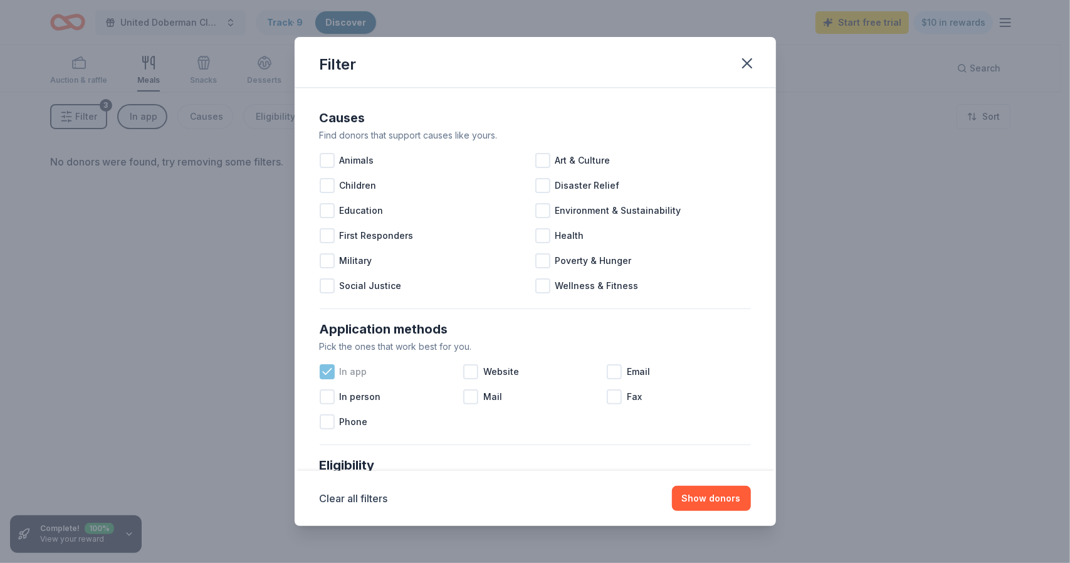
click at [326, 371] on icon at bounding box center [327, 372] width 13 height 13
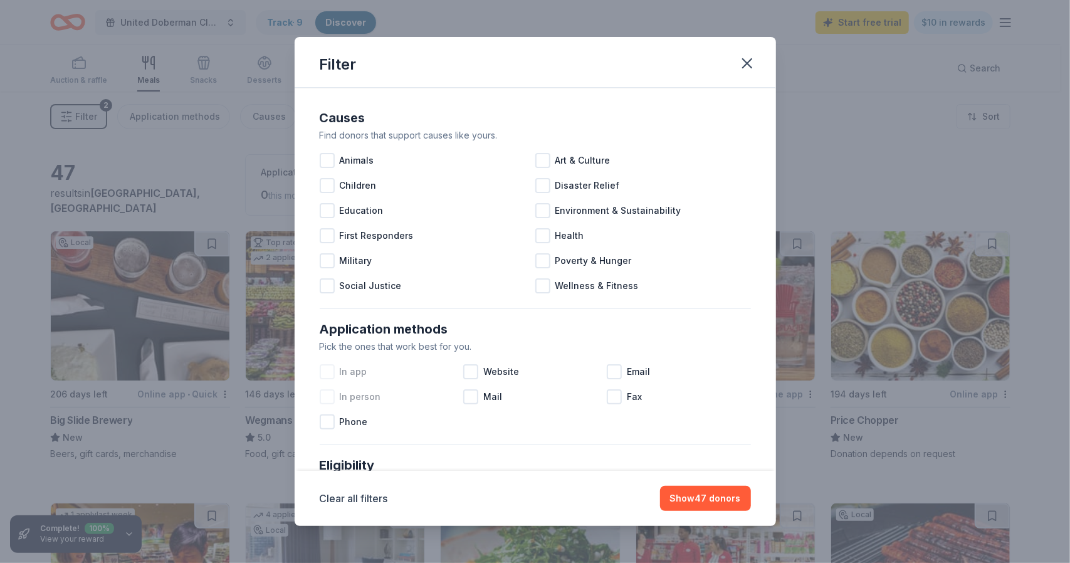
click at [327, 397] on div at bounding box center [327, 396] width 15 height 15
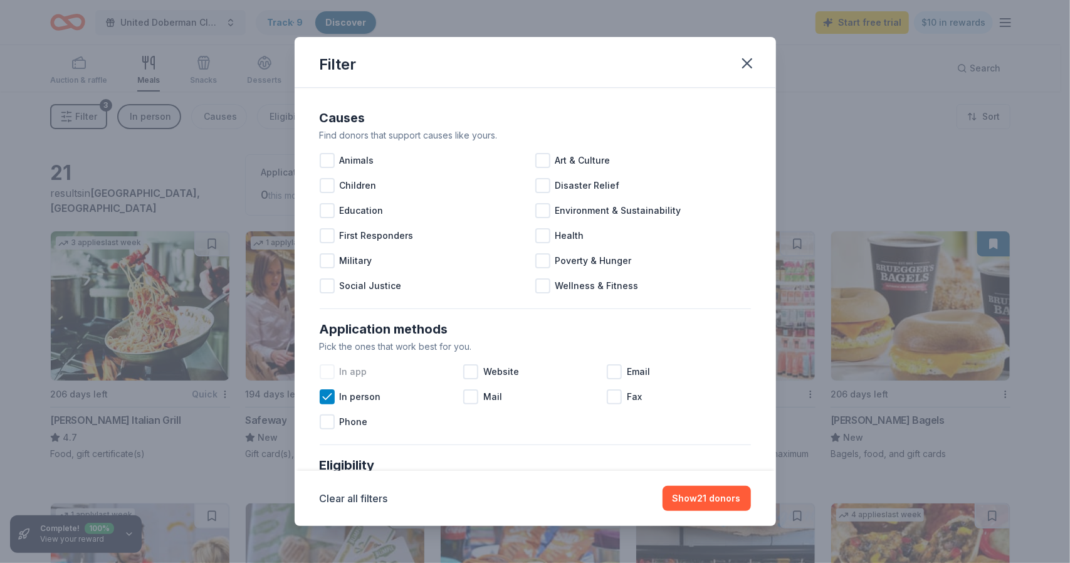
click at [813, 113] on div "Filter Causes Find donors that support causes like yours. Animals Art & Culture…" at bounding box center [535, 281] width 1070 height 563
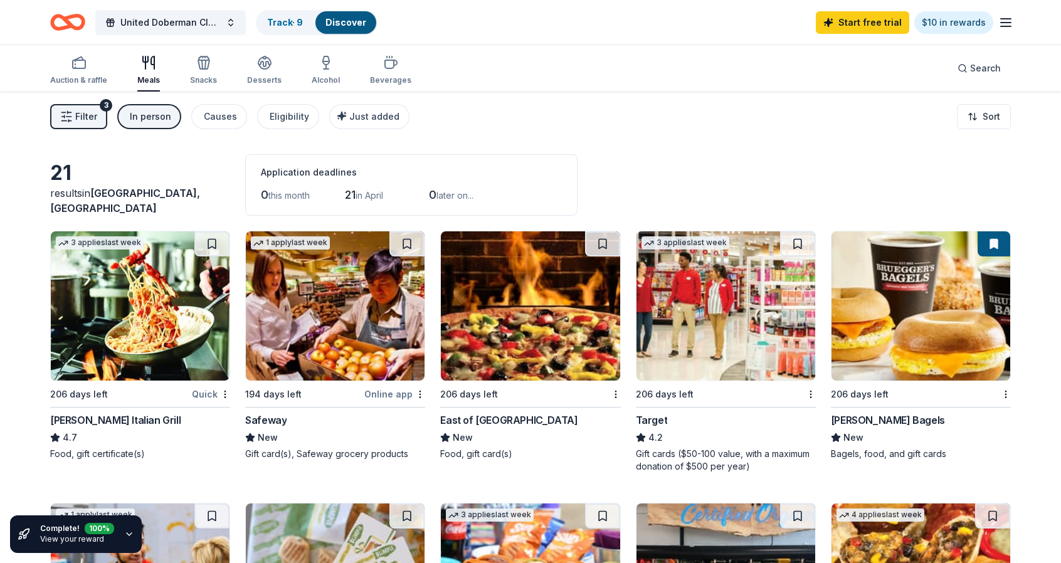
click at [90, 115] on span "Filter" at bounding box center [86, 116] width 22 height 15
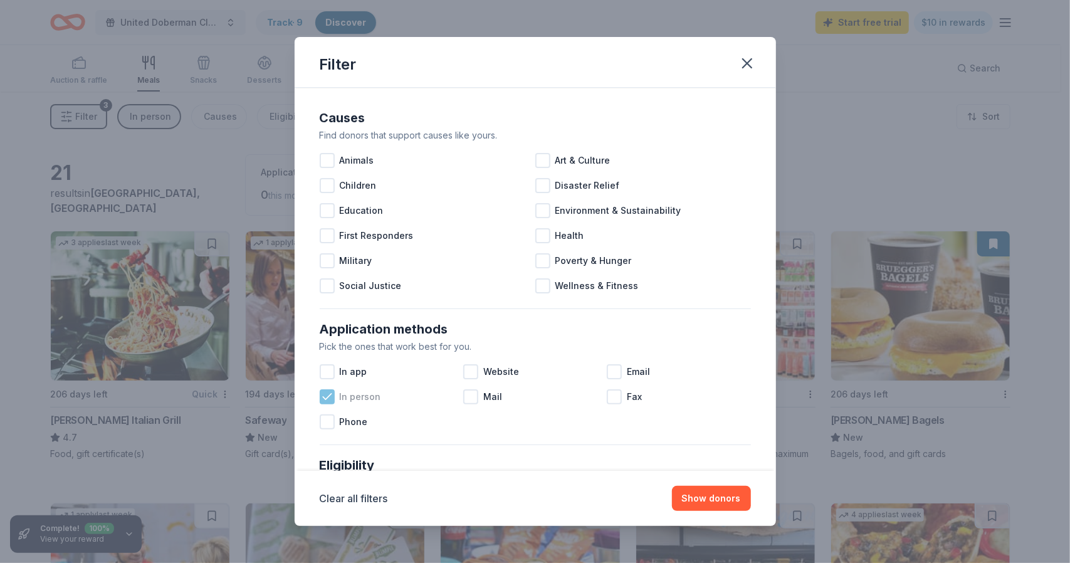
click at [327, 403] on div at bounding box center [327, 396] width 15 height 15
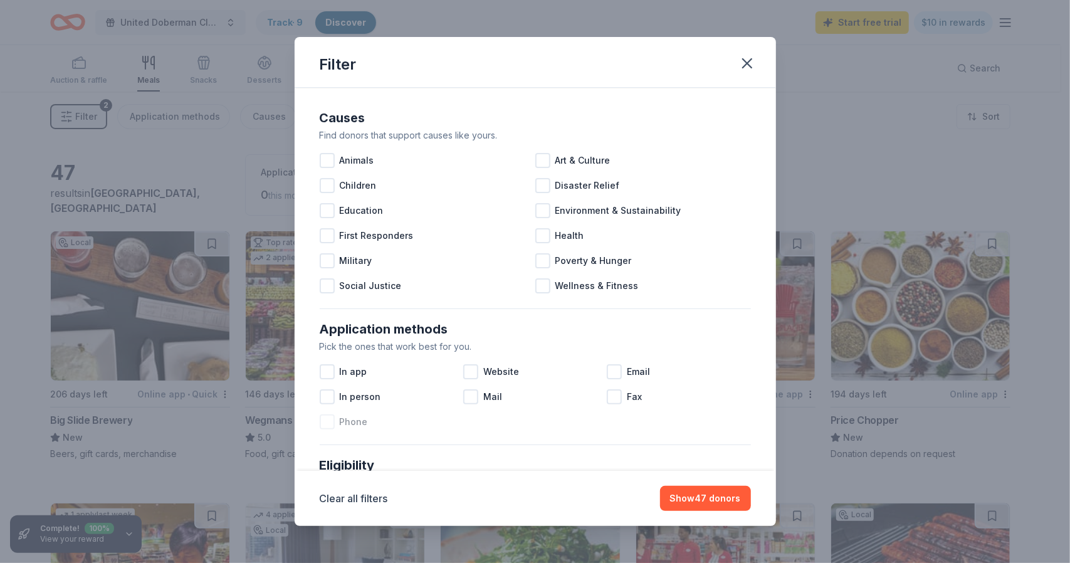
click at [330, 420] on div at bounding box center [327, 421] width 15 height 15
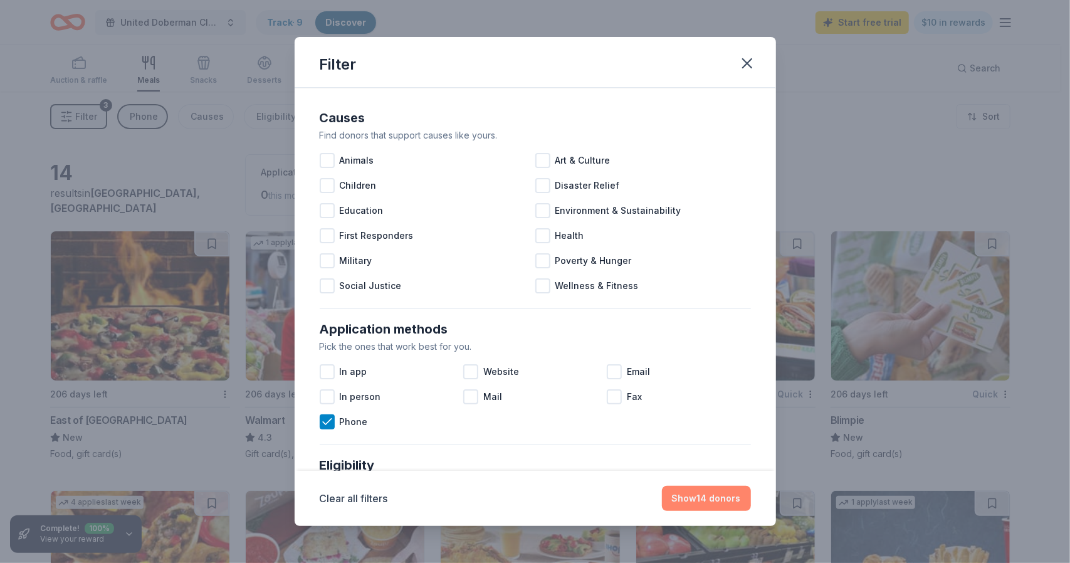
click at [704, 496] on button "Show 14 donors" at bounding box center [706, 498] width 89 height 25
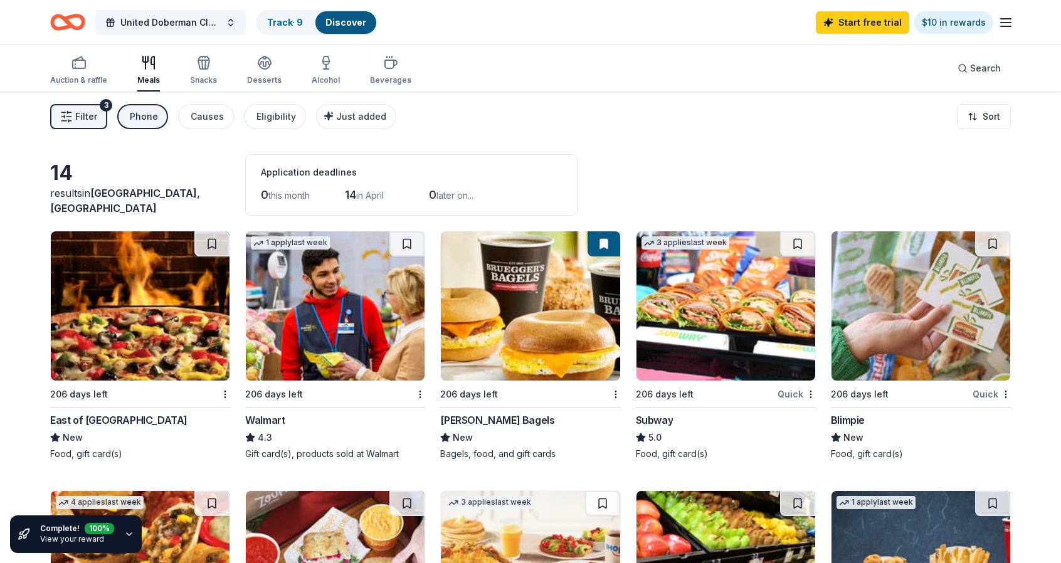
click at [86, 113] on span "Filter" at bounding box center [86, 116] width 22 height 15
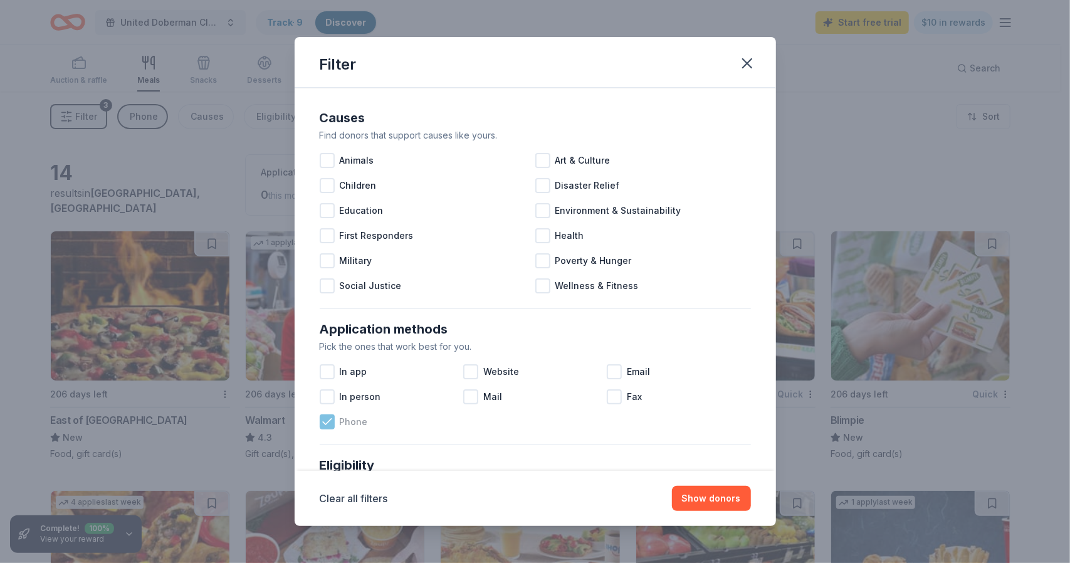
click at [331, 423] on icon at bounding box center [327, 422] width 13 height 13
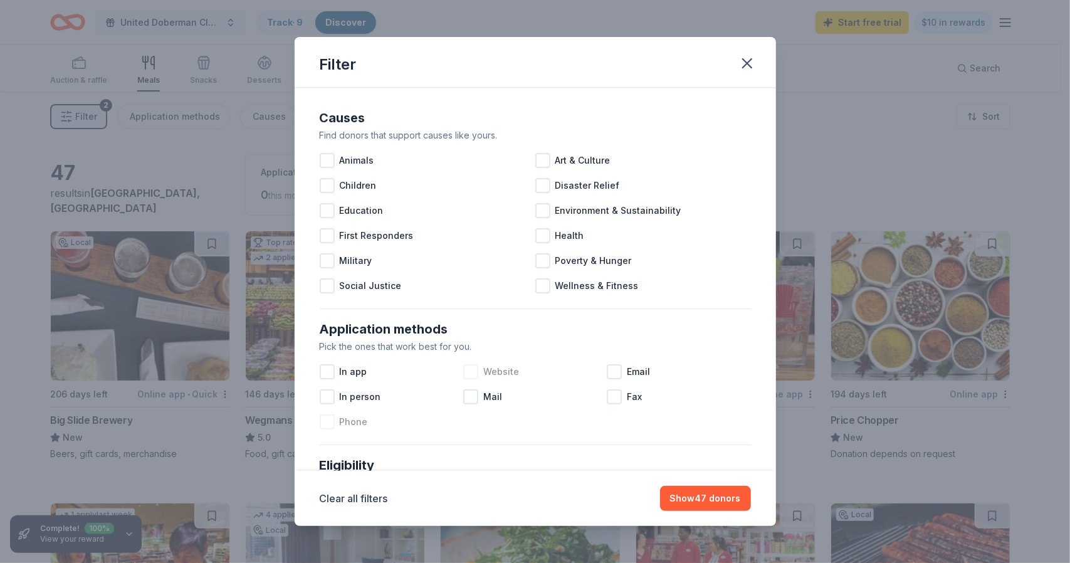
click at [470, 372] on div at bounding box center [470, 371] width 15 height 15
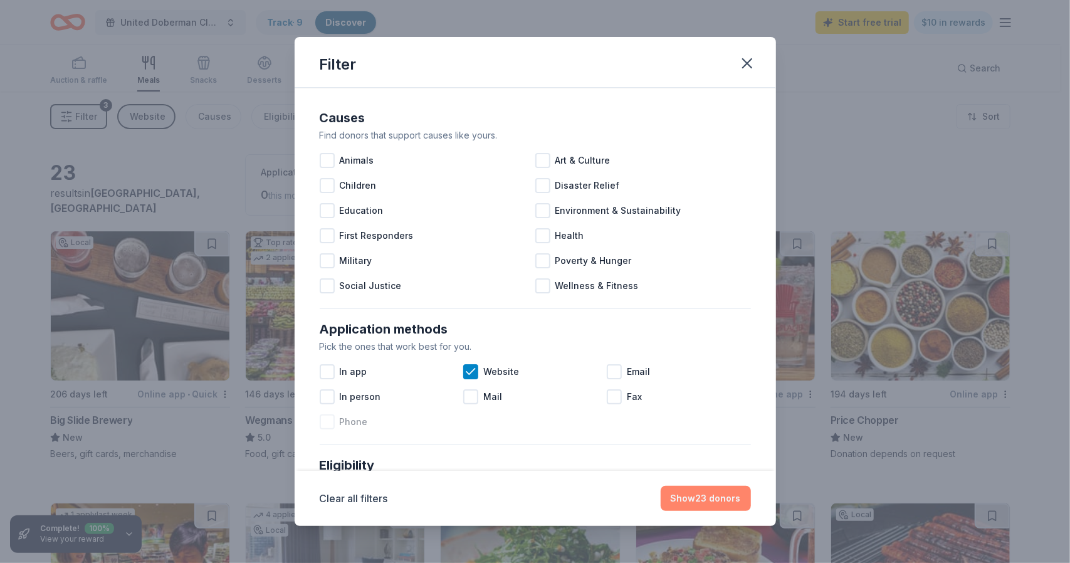
click at [707, 497] on button "Show 23 donors" at bounding box center [706, 498] width 90 height 25
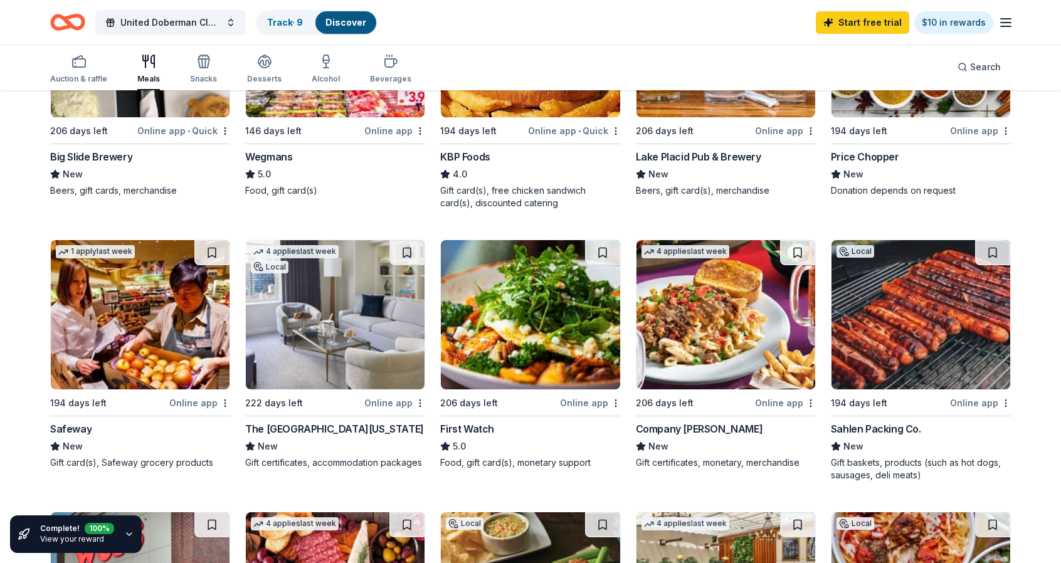
scroll to position [265, 0]
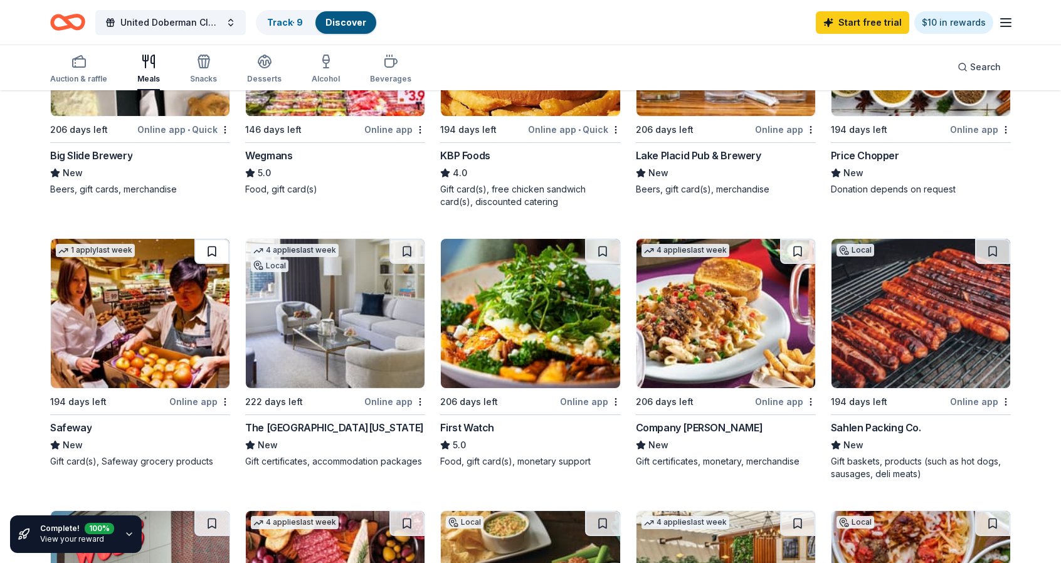
click at [218, 243] on button at bounding box center [211, 251] width 35 height 25
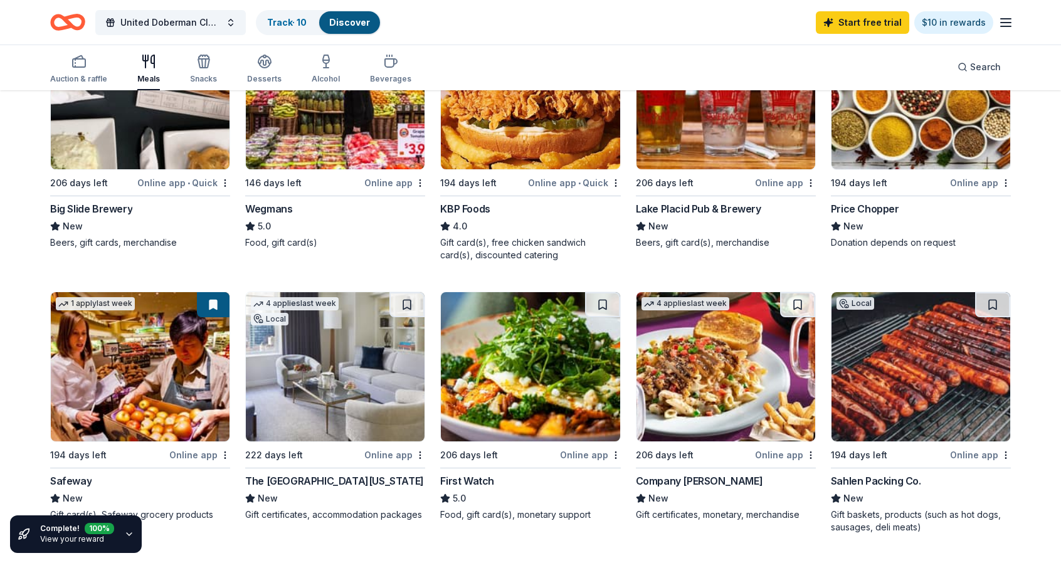
scroll to position [187, 0]
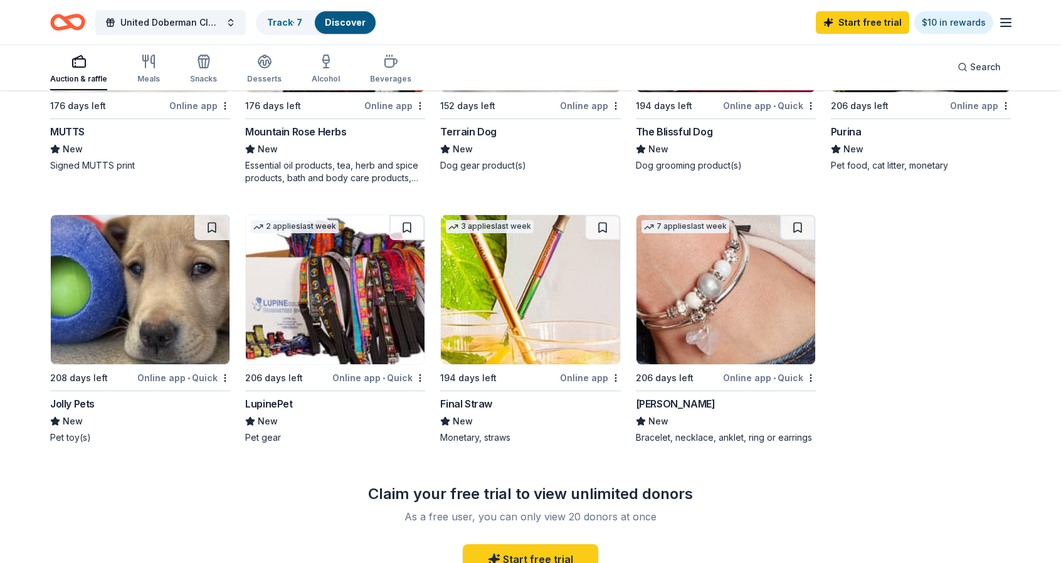
scroll to position [564, 0]
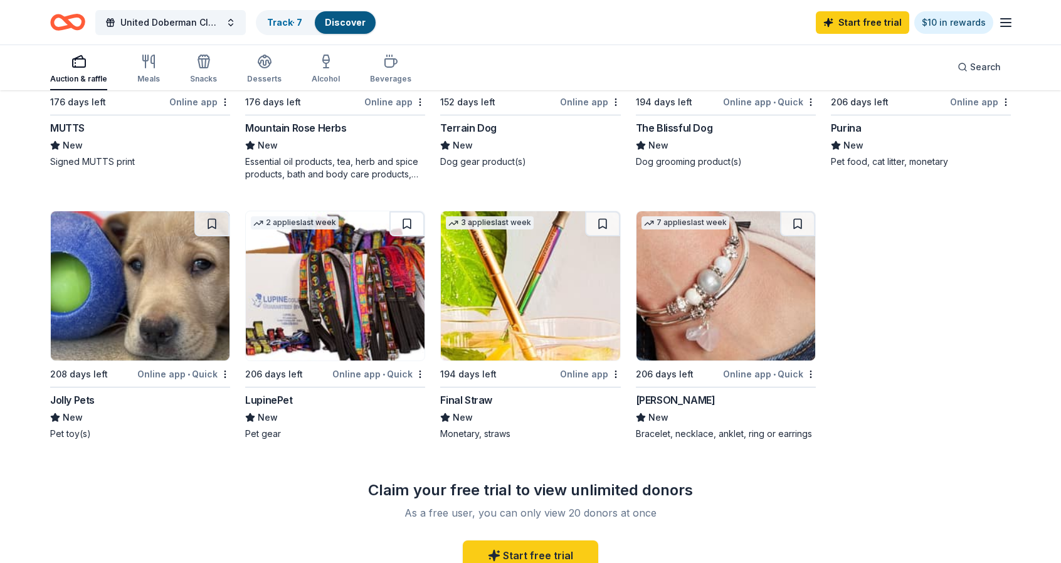
click at [660, 253] on img at bounding box center [725, 285] width 179 height 149
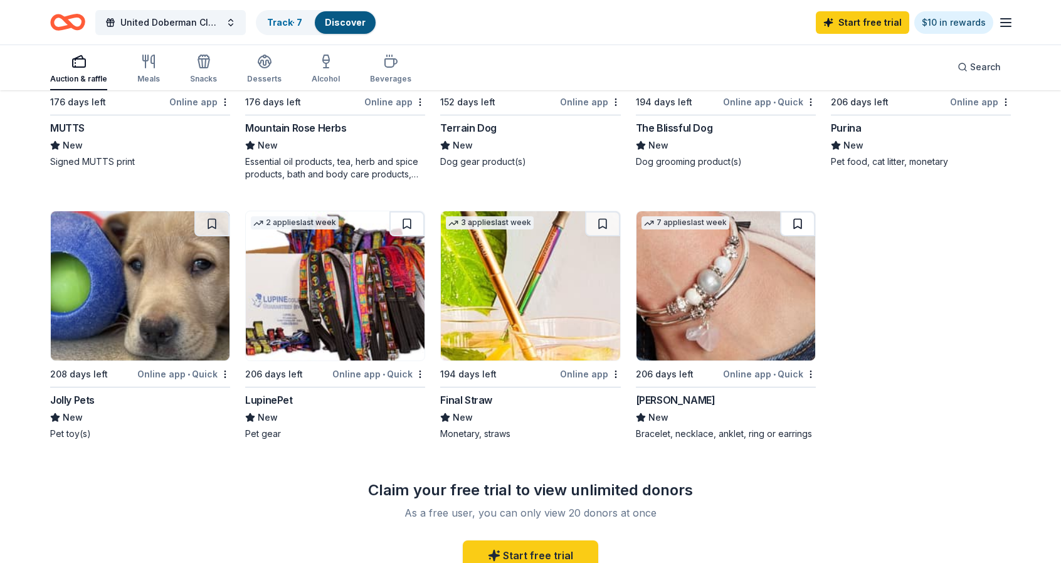
click at [796, 223] on button at bounding box center [797, 223] width 35 height 25
click at [283, 14] on div "Track · 8" at bounding box center [285, 22] width 56 height 23
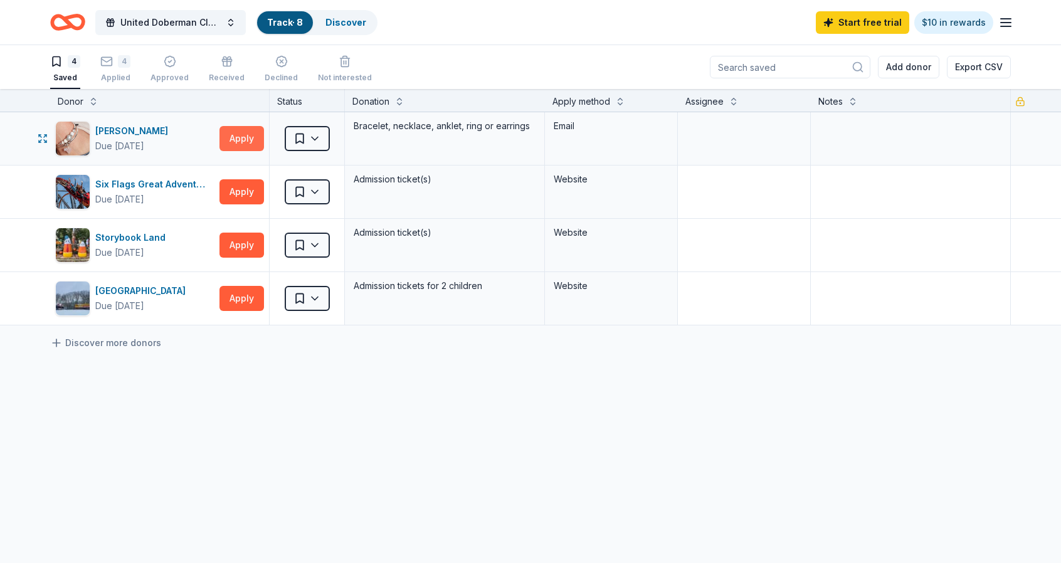
click at [244, 139] on button "Apply" at bounding box center [241, 138] width 45 height 25
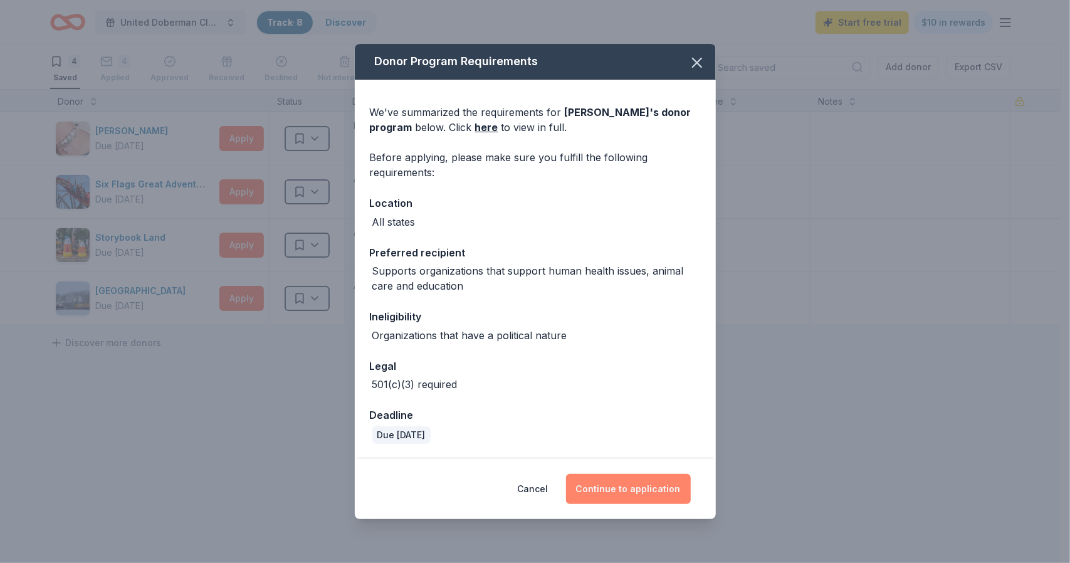
click at [627, 490] on button "Continue to application" at bounding box center [628, 489] width 125 height 30
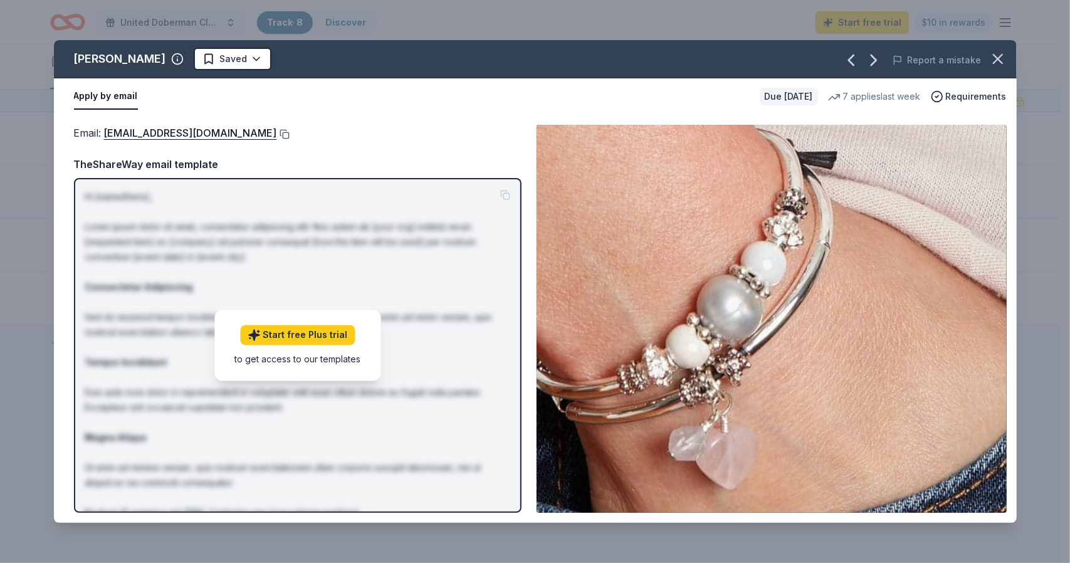
click at [277, 134] on button at bounding box center [283, 134] width 13 height 10
